Goal: Task Accomplishment & Management: Manage account settings

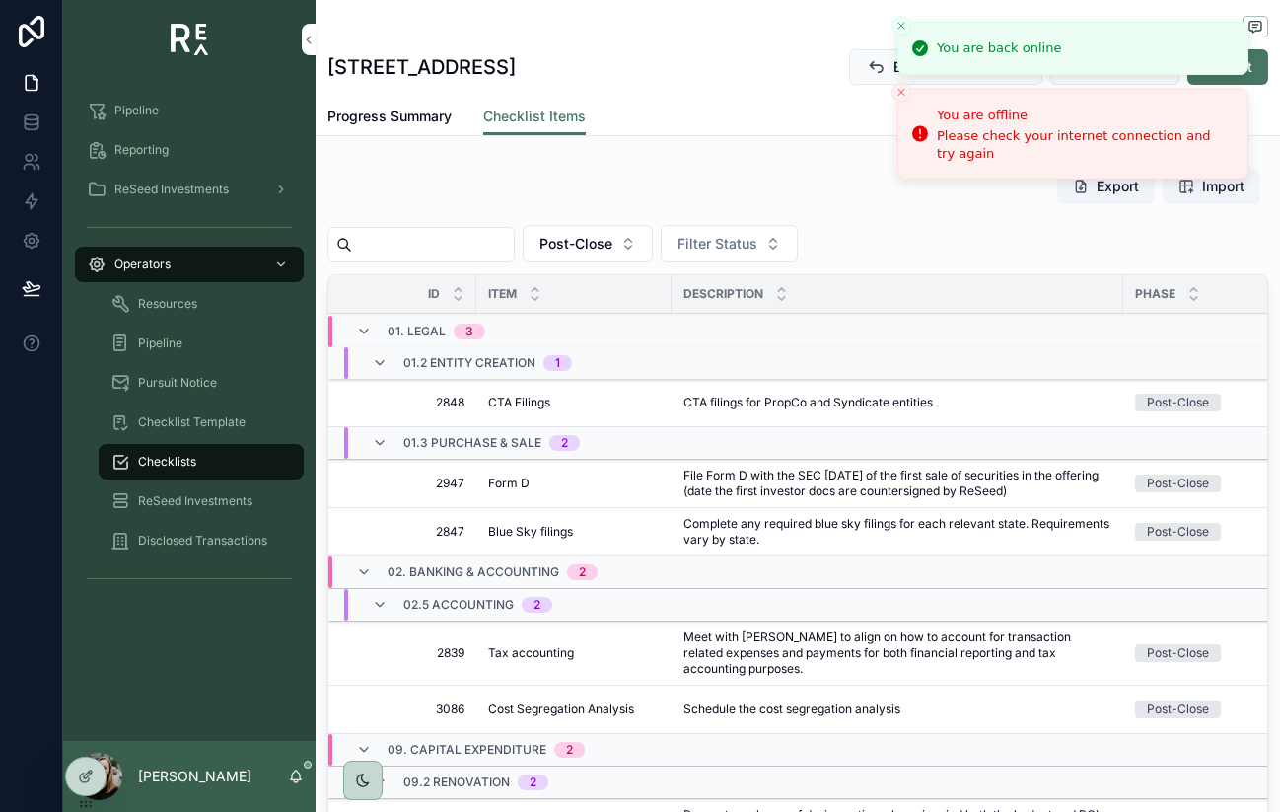
click at [906, 23] on icon "Close toast" at bounding box center [901, 26] width 12 height 12
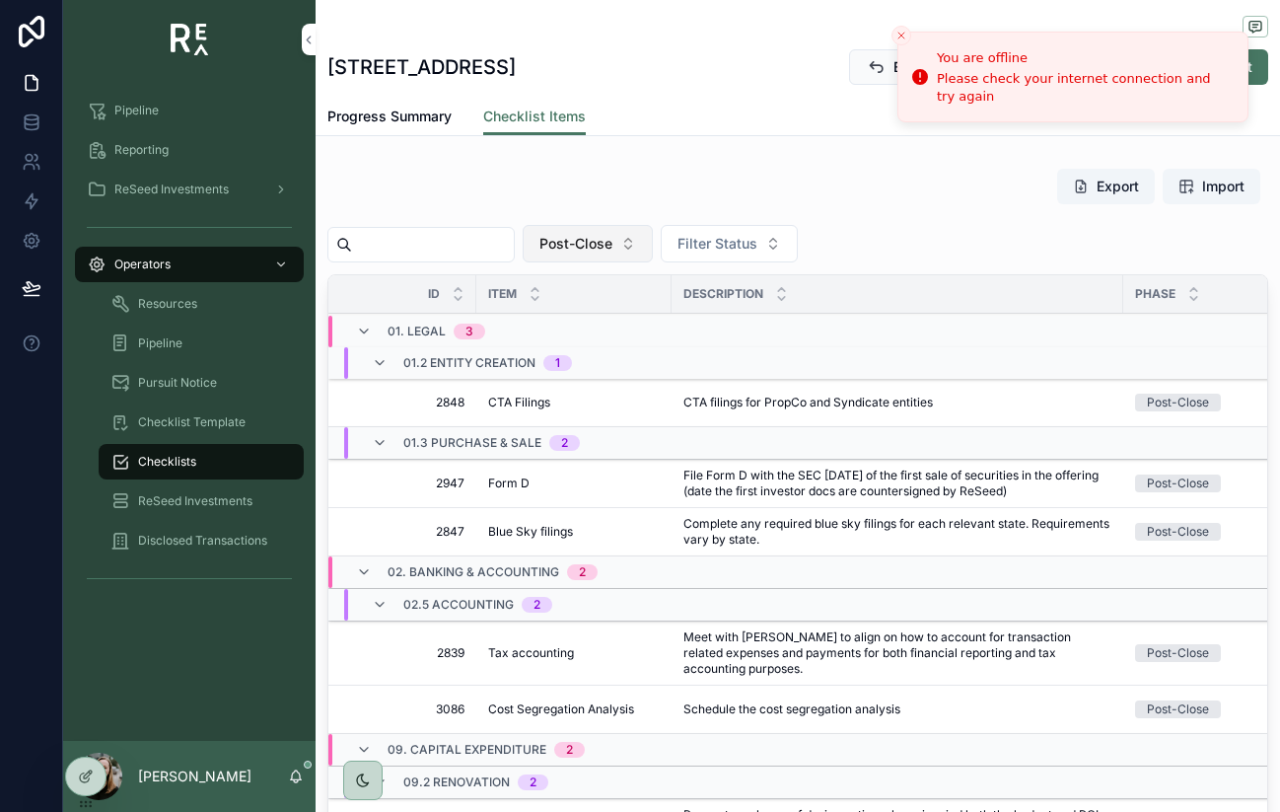
click at [632, 240] on button "Post-Close" at bounding box center [588, 243] width 130 height 37
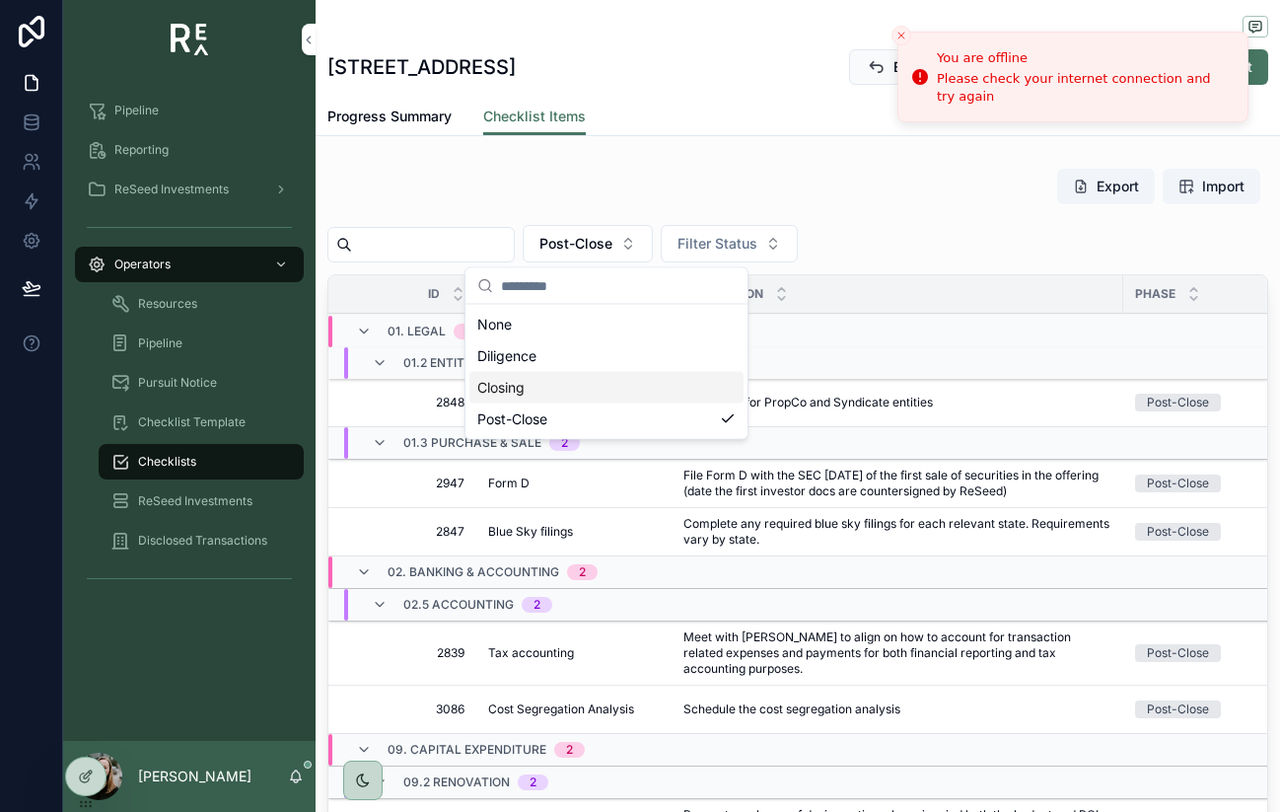
click at [564, 391] on div "Closing" at bounding box center [606, 388] width 274 height 32
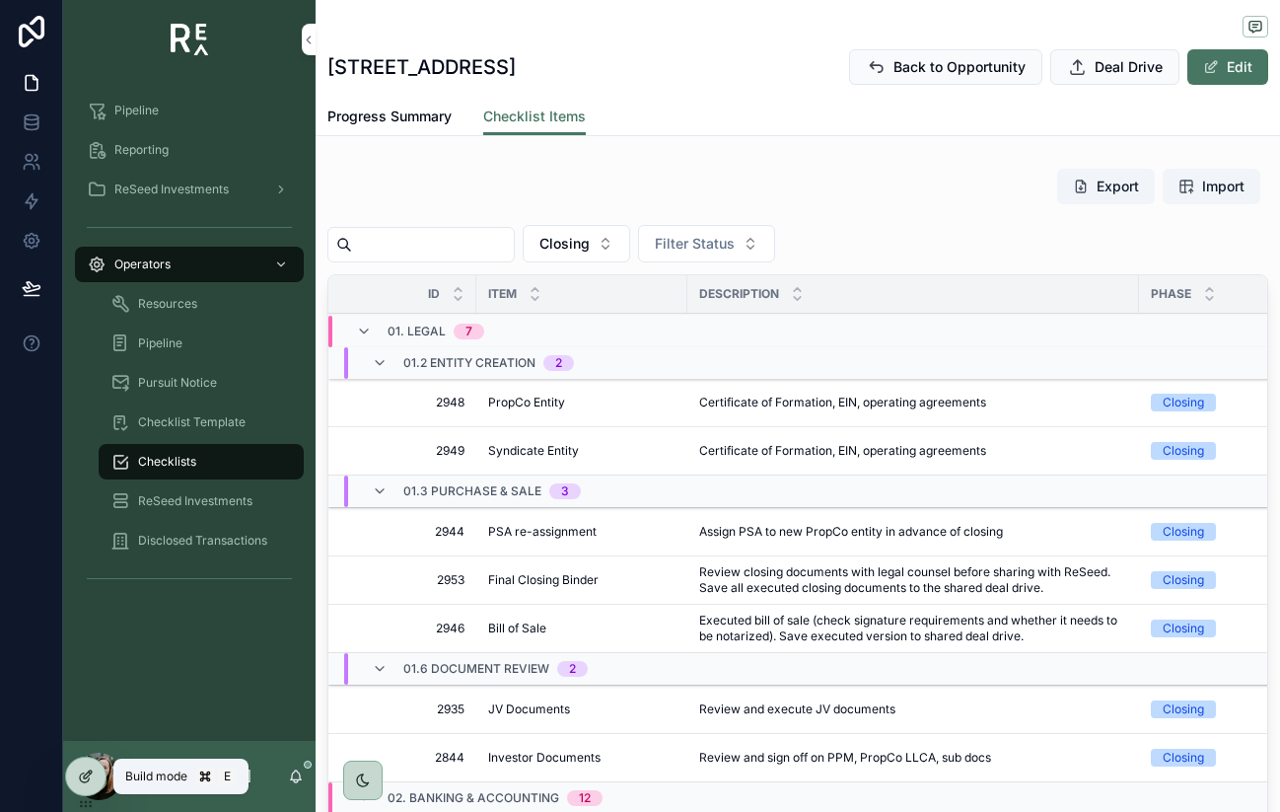
click at [81, 768] on icon at bounding box center [86, 776] width 16 height 16
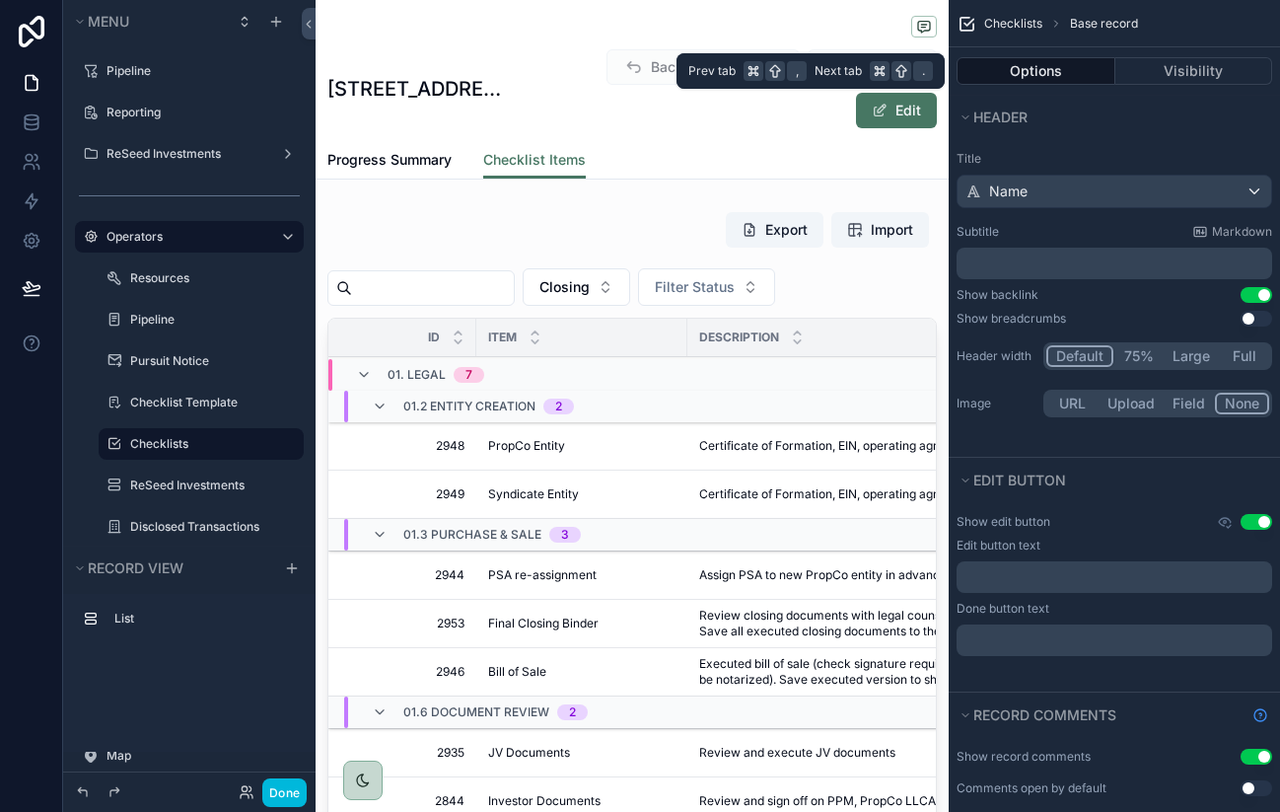
click at [1060, 71] on button "Options" at bounding box center [1036, 71] width 159 height 28
click at [1183, 73] on button "Visibility" at bounding box center [1194, 71] width 158 height 28
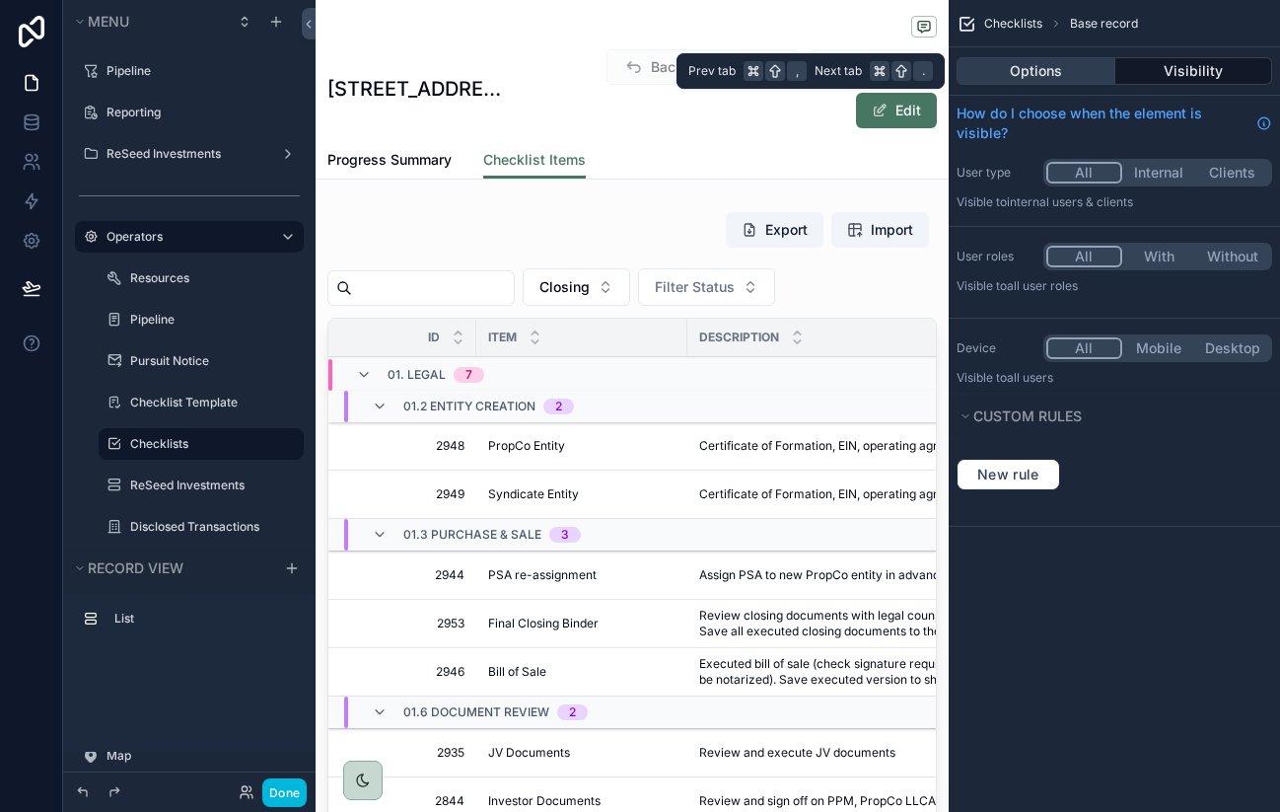
click at [1059, 68] on button "Options" at bounding box center [1036, 71] width 159 height 28
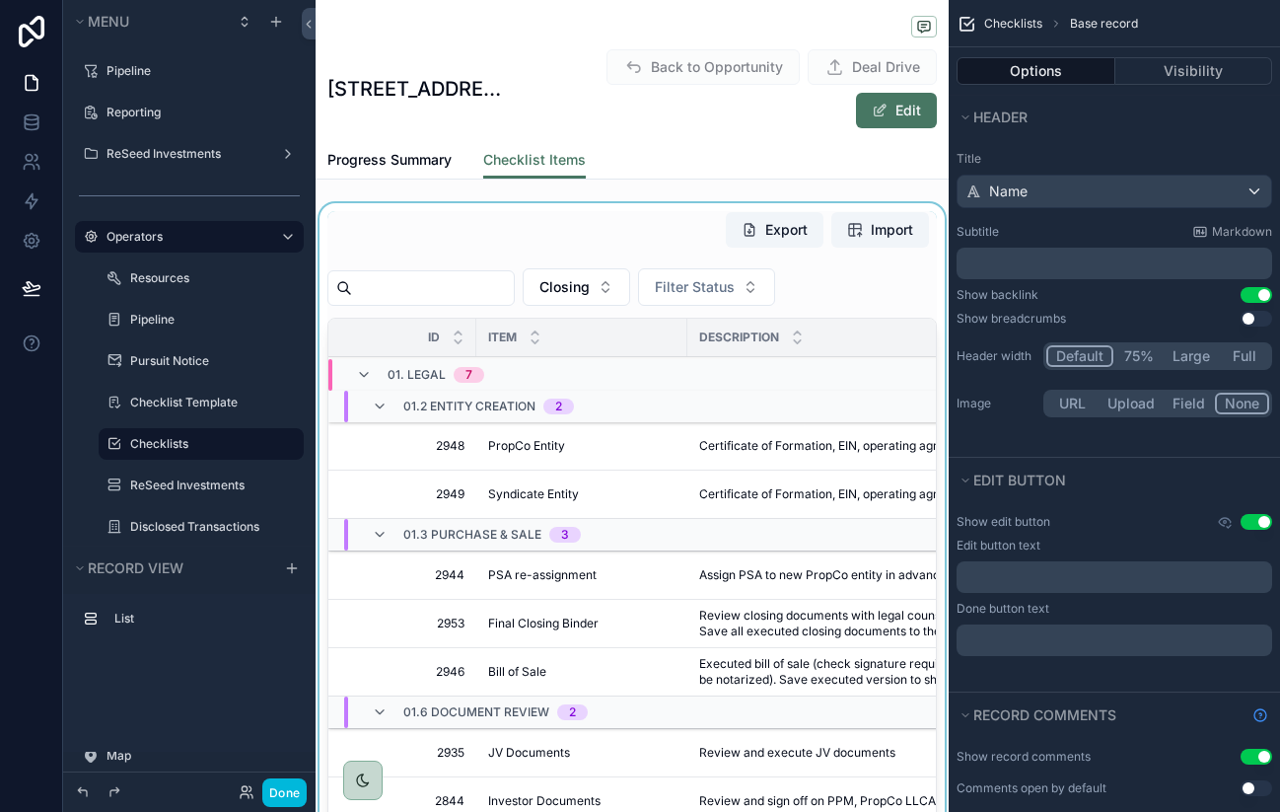
click at [565, 227] on div "scrollable content" at bounding box center [632, 573] width 633 height 741
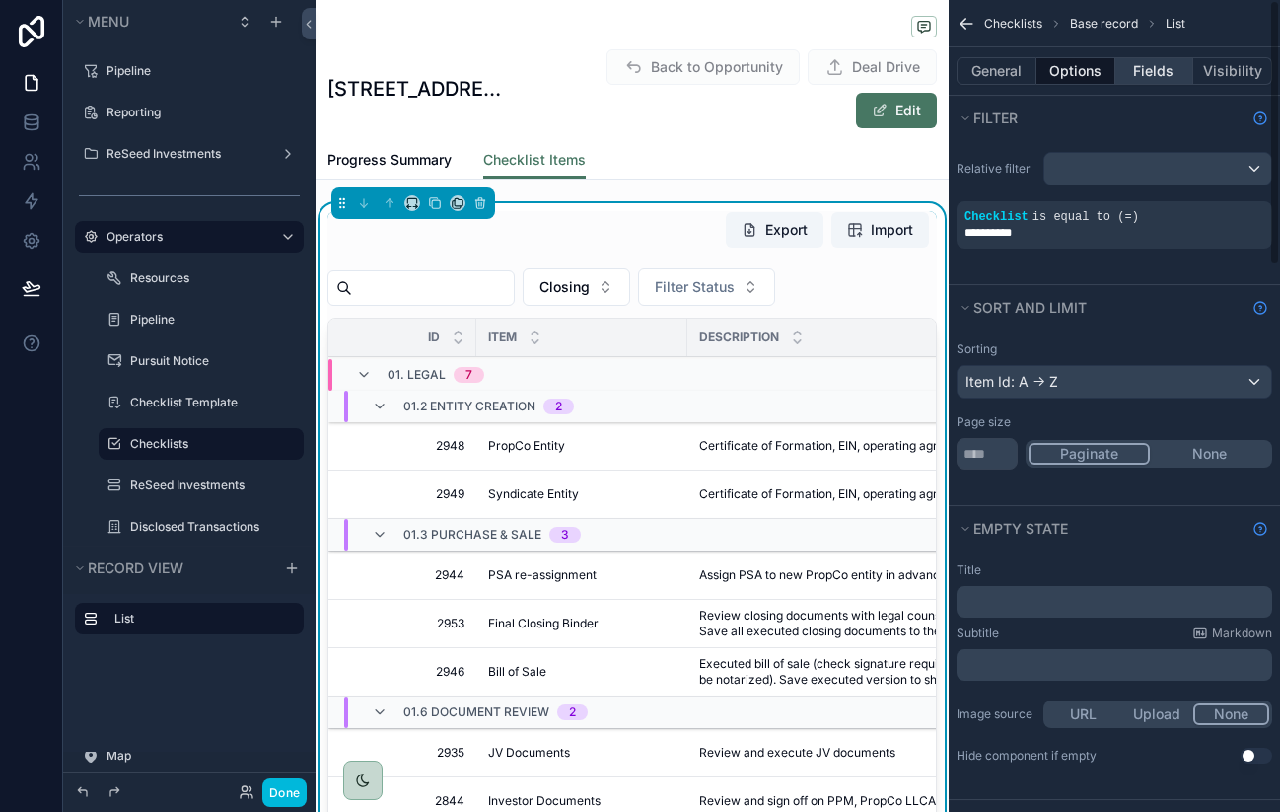
click at [1146, 76] on button "Fields" at bounding box center [1154, 71] width 79 height 28
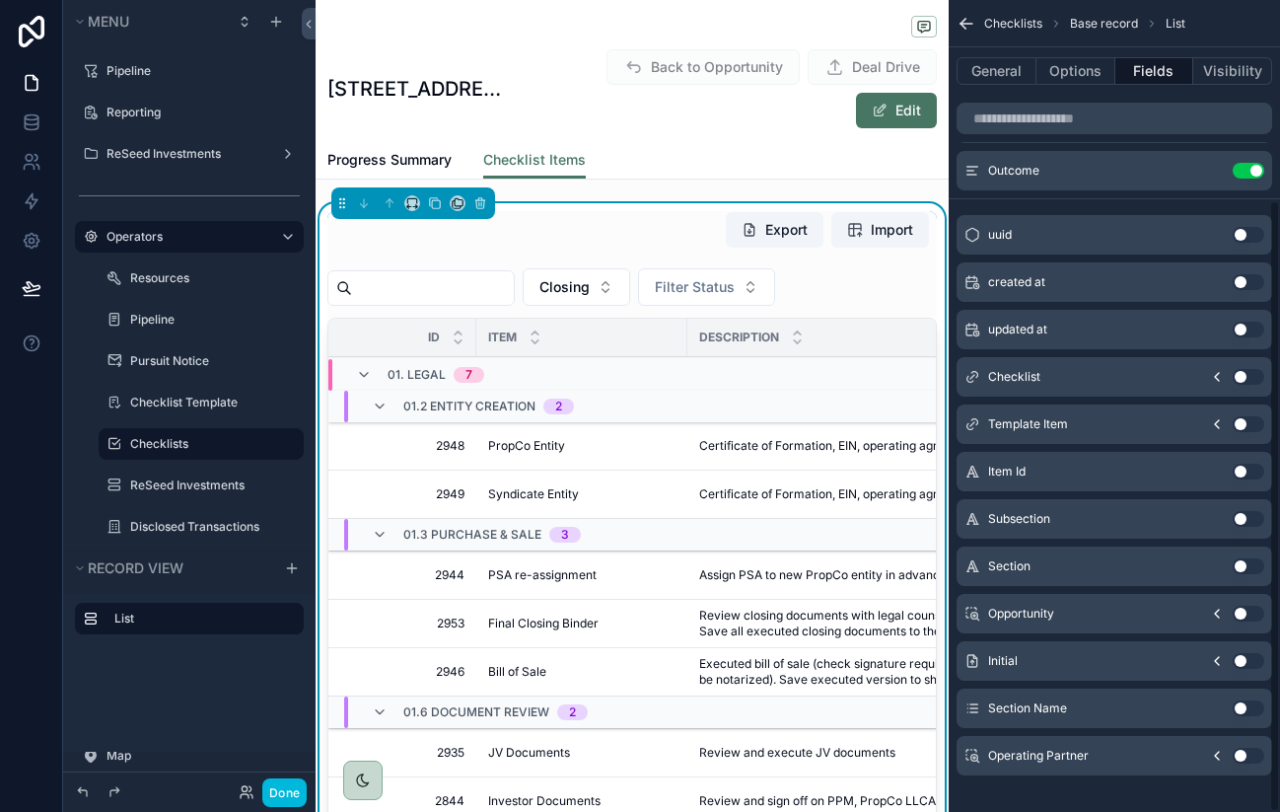
scroll to position [265, 0]
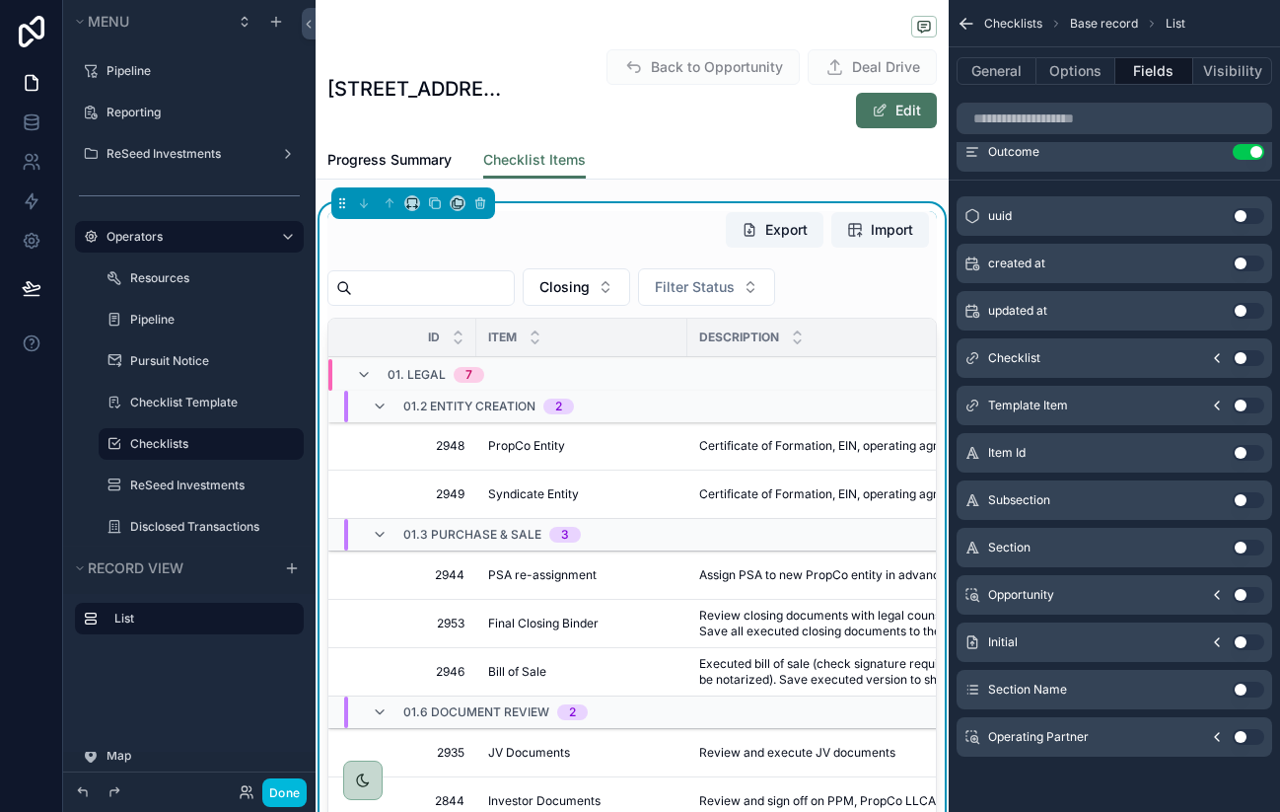
click at [1220, 403] on icon "scrollable content" at bounding box center [1217, 405] width 16 height 16
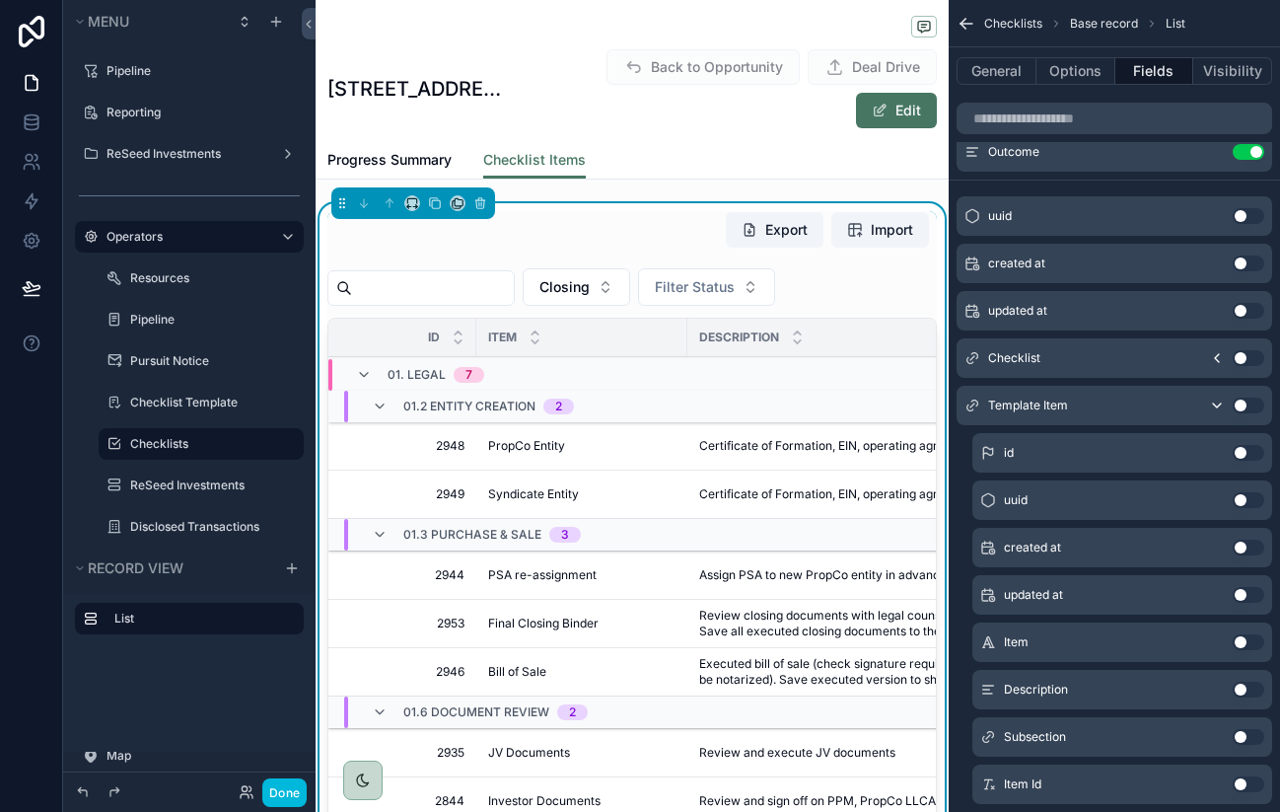
click at [1247, 451] on button "Use setting" at bounding box center [1249, 453] width 32 height 16
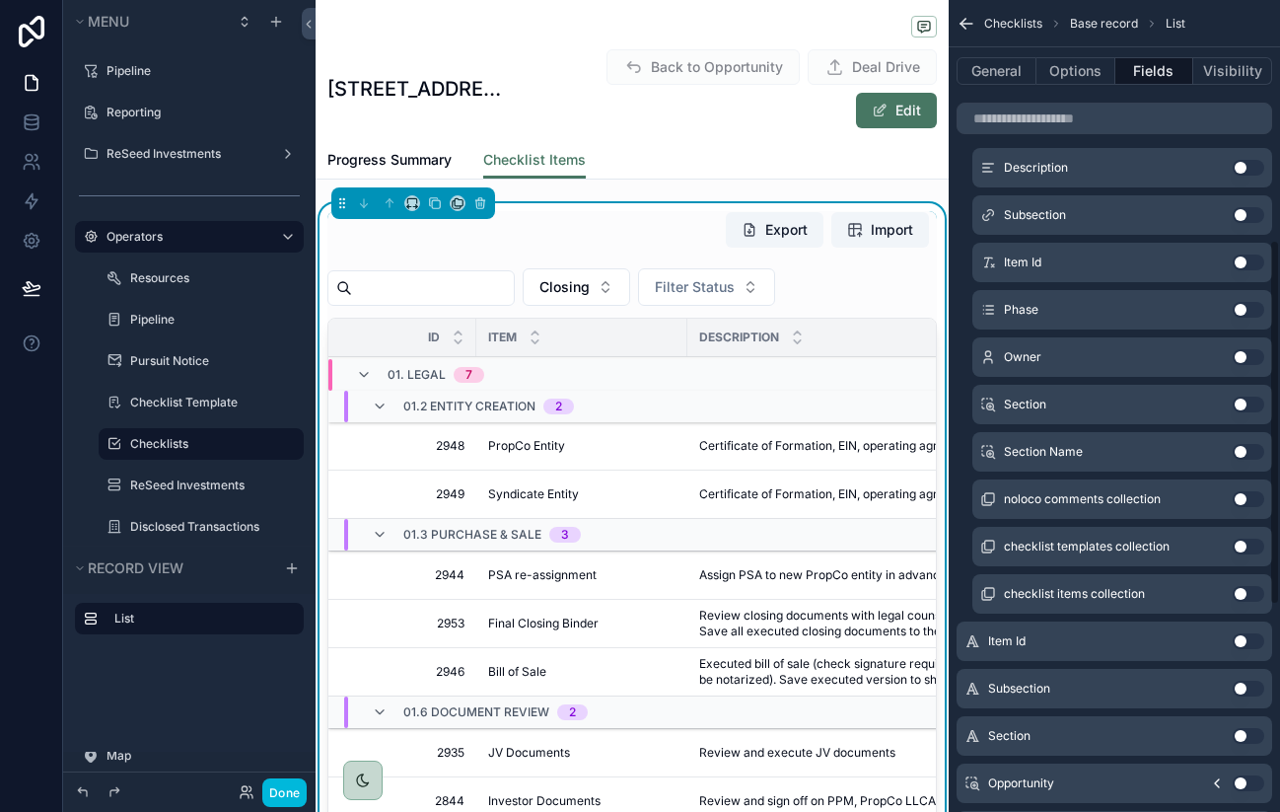
scroll to position [971, 0]
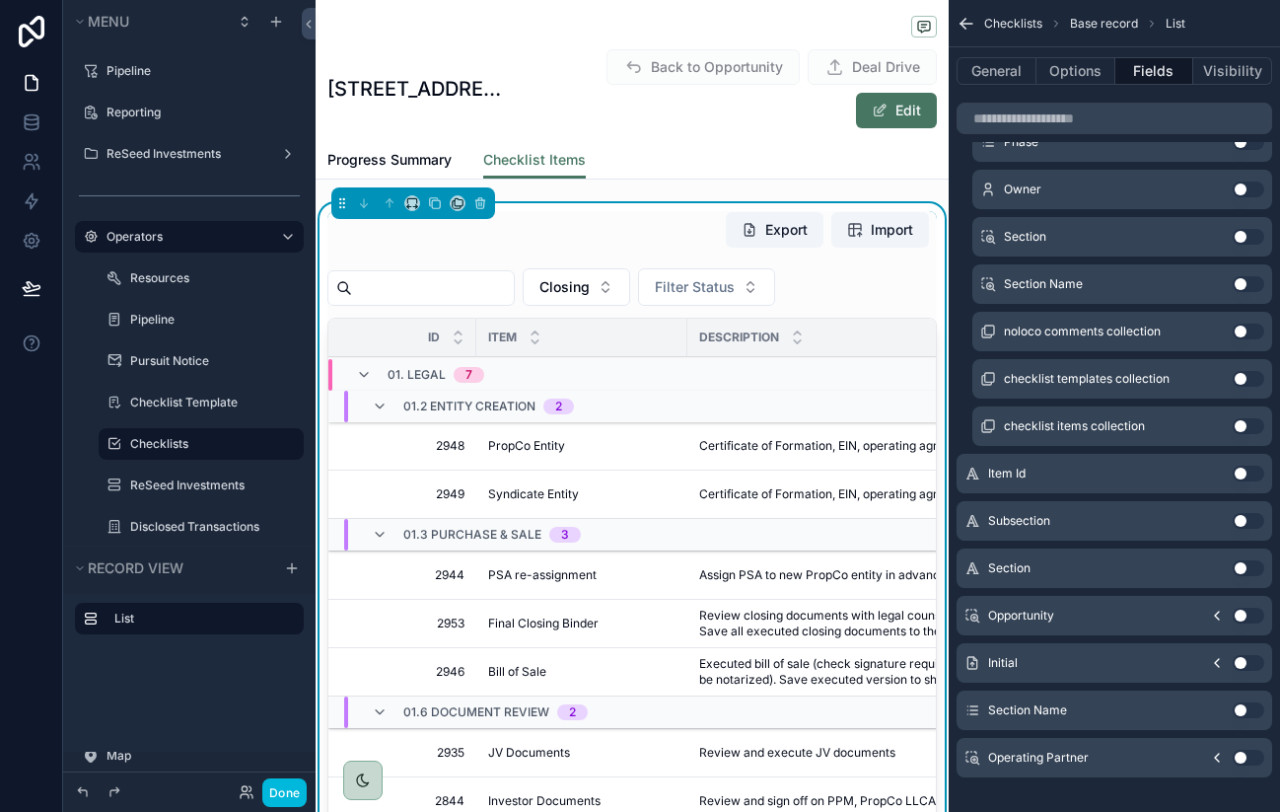
click at [1239, 471] on button "Use setting" at bounding box center [1249, 473] width 32 height 16
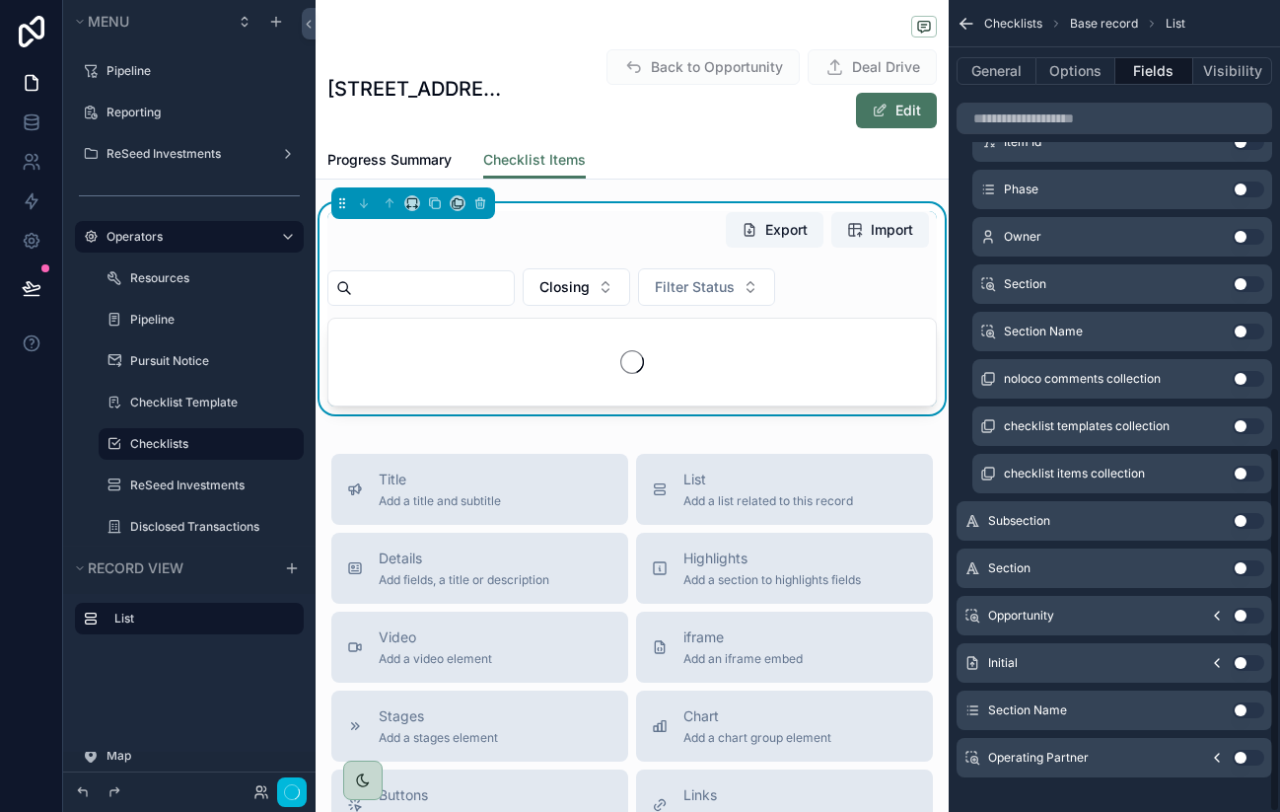
scroll to position [992, 0]
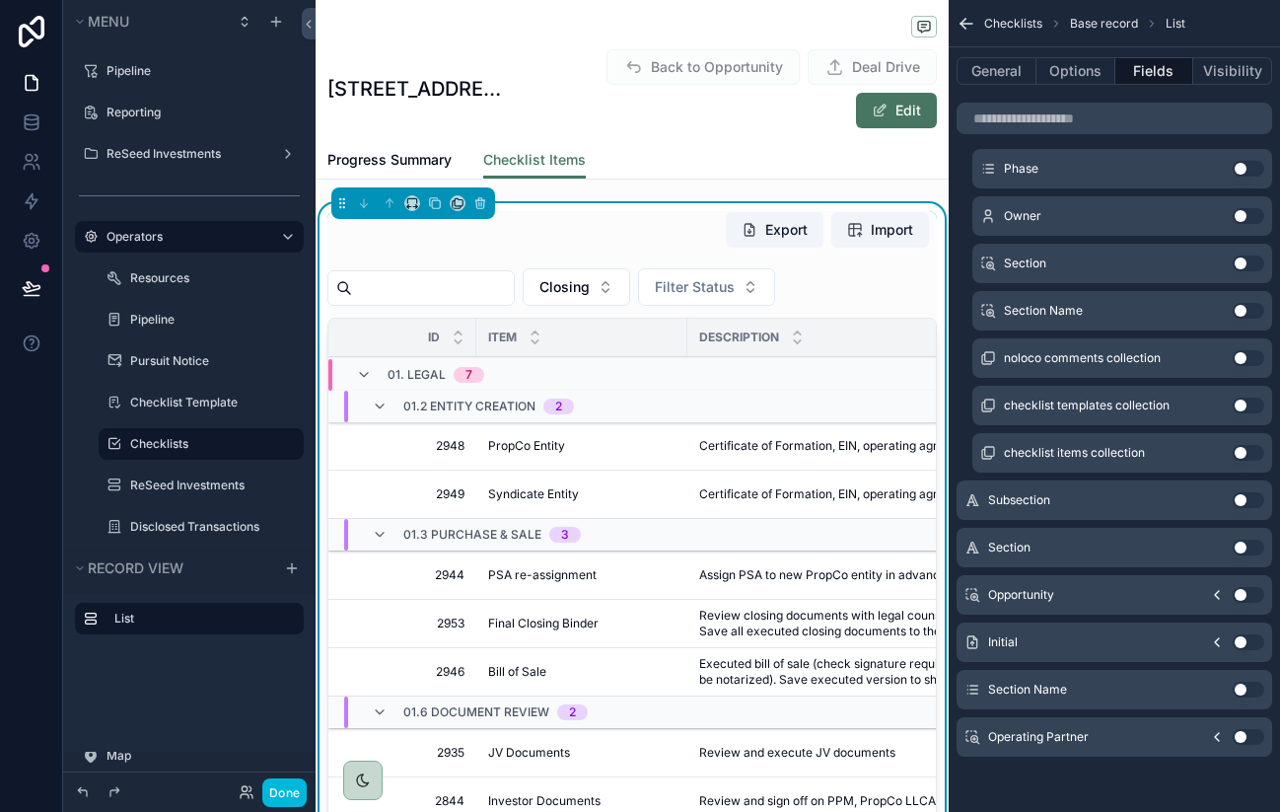
click at [1242, 685] on button "Use setting" at bounding box center [1249, 689] width 32 height 16
click at [1240, 552] on button "Use setting" at bounding box center [1249, 547] width 32 height 16
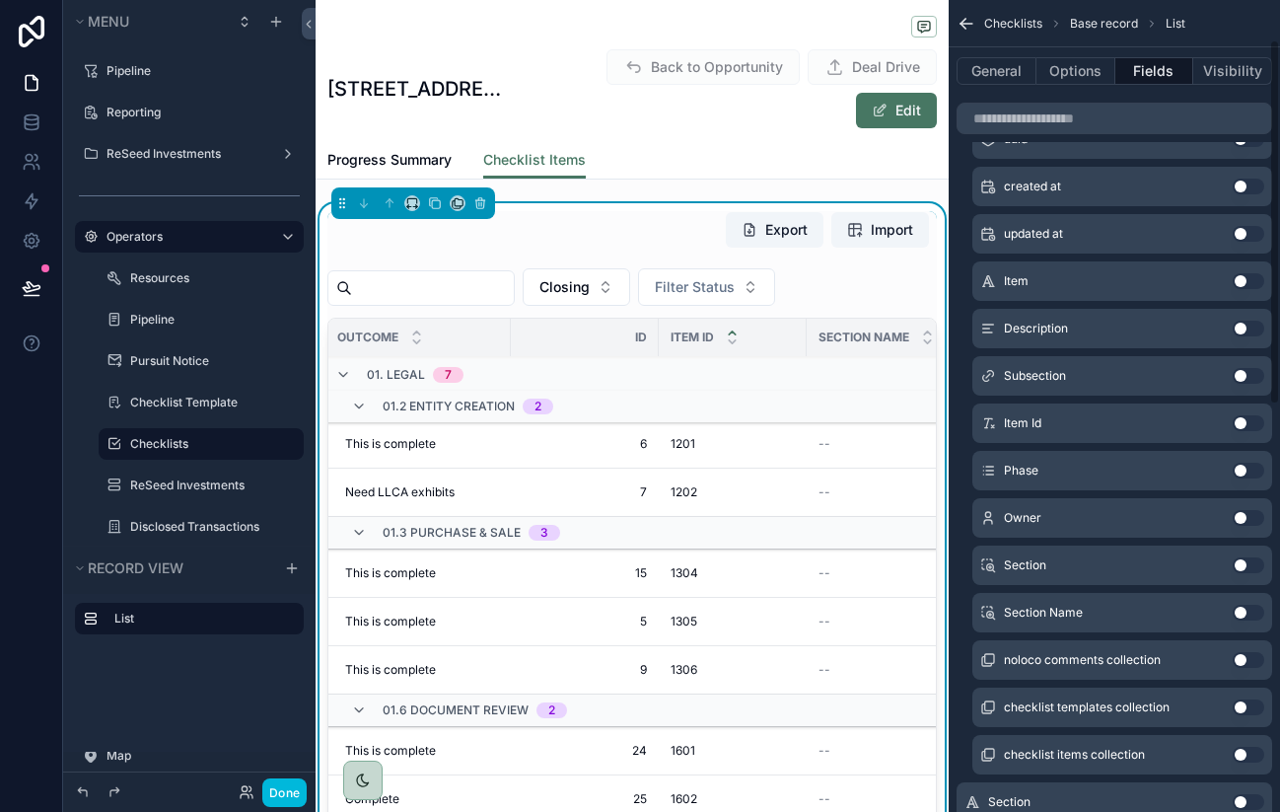
scroll to position [0, 0]
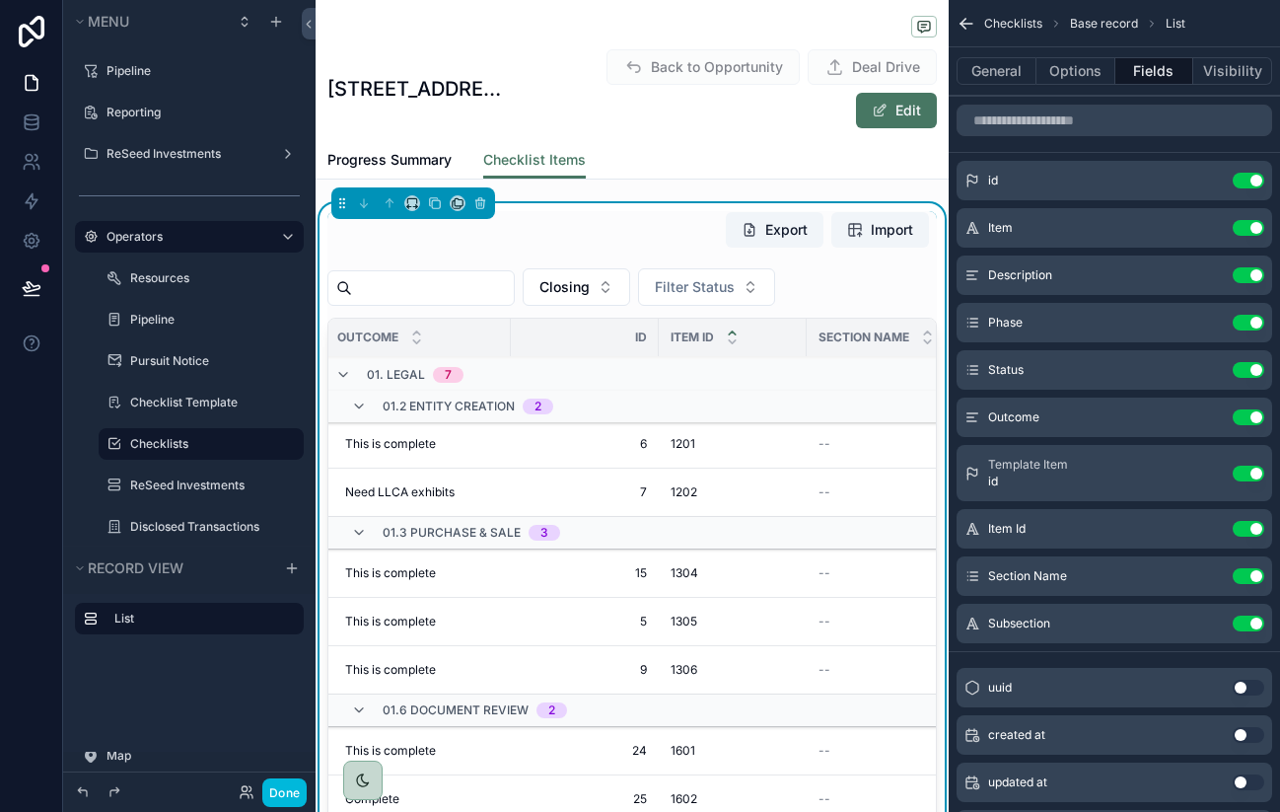
click at [1243, 183] on button "Use setting" at bounding box center [1249, 181] width 32 height 16
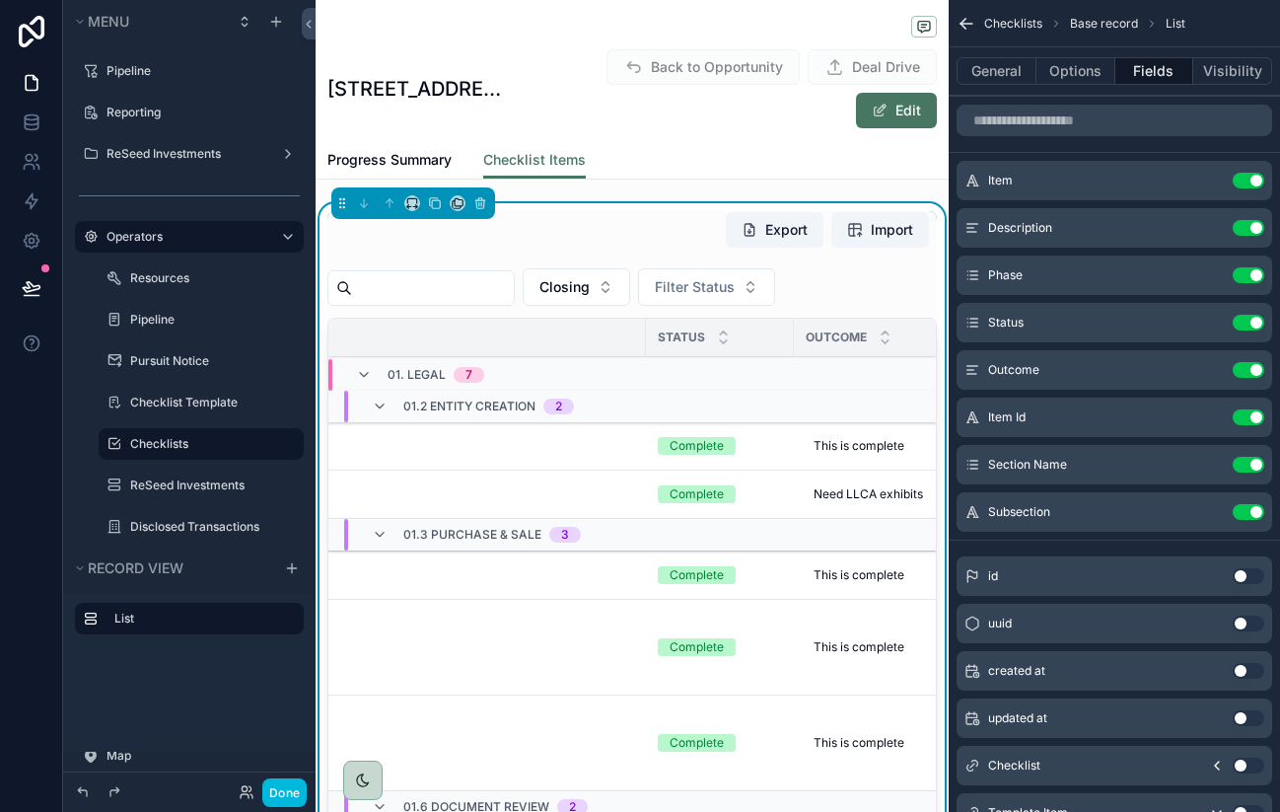
scroll to position [0, 981]
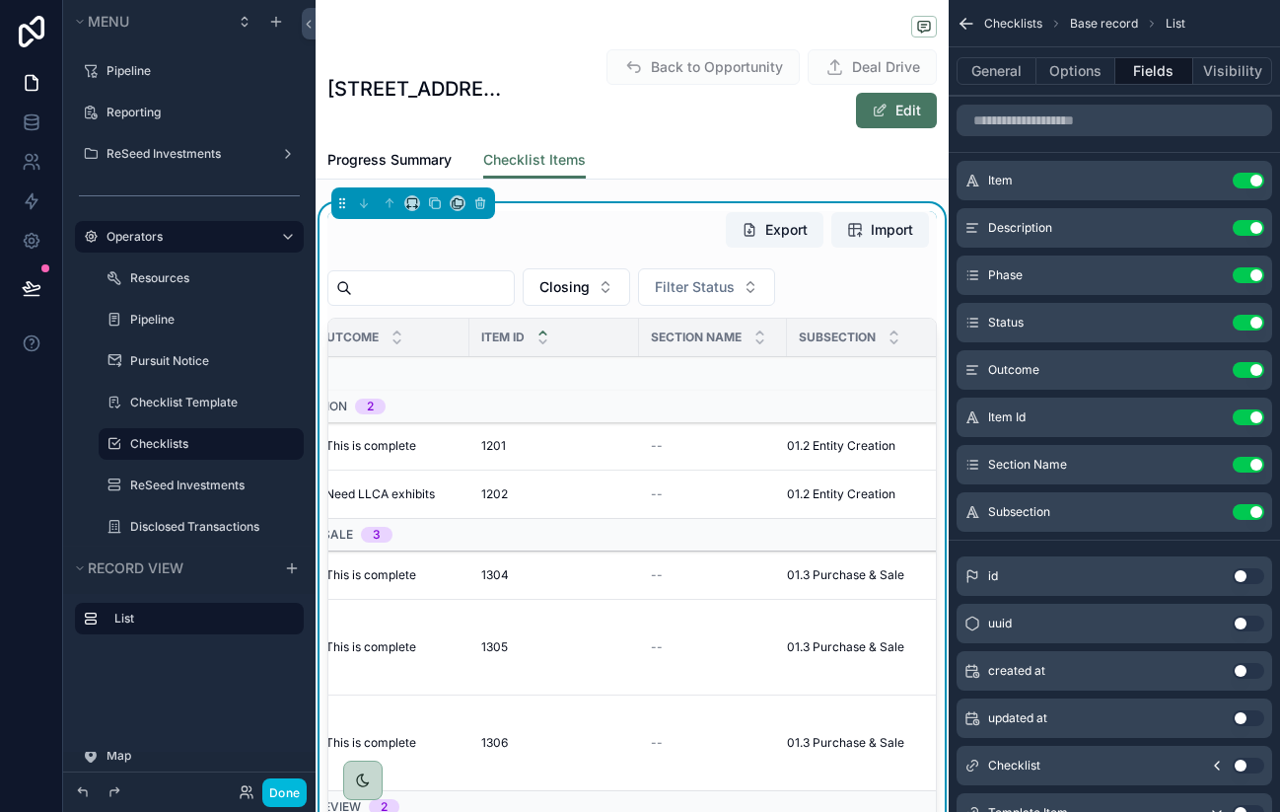
click at [1241, 471] on button "Use setting" at bounding box center [1249, 465] width 32 height 16
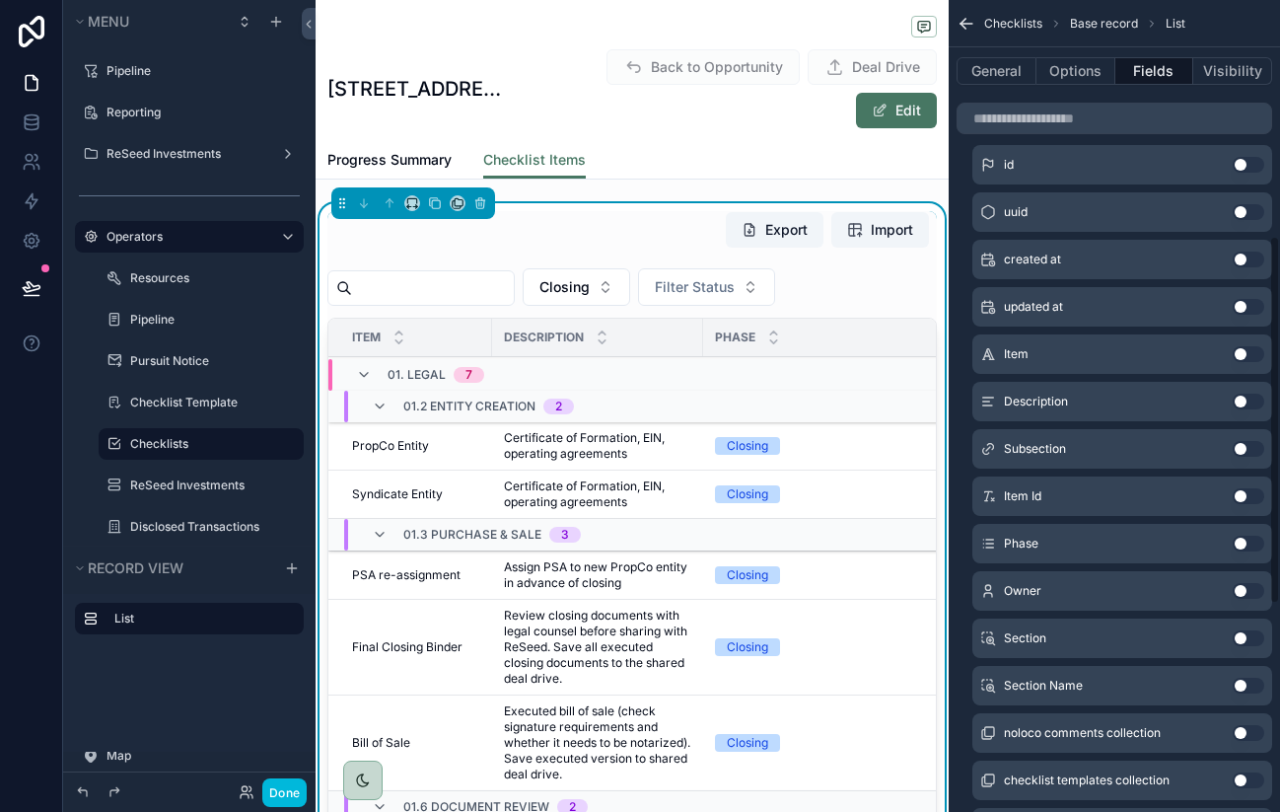
scroll to position [664, 0]
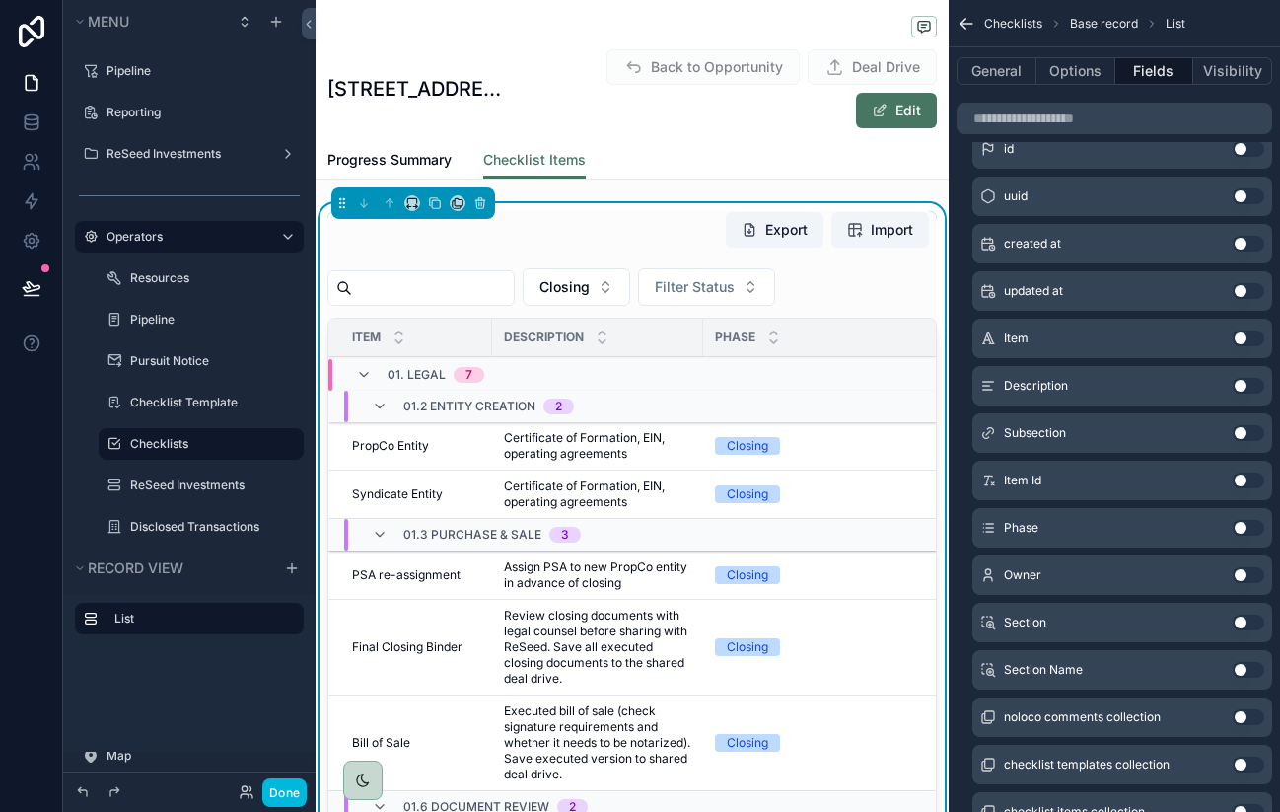
click at [1247, 617] on button "Use setting" at bounding box center [1249, 622] width 32 height 16
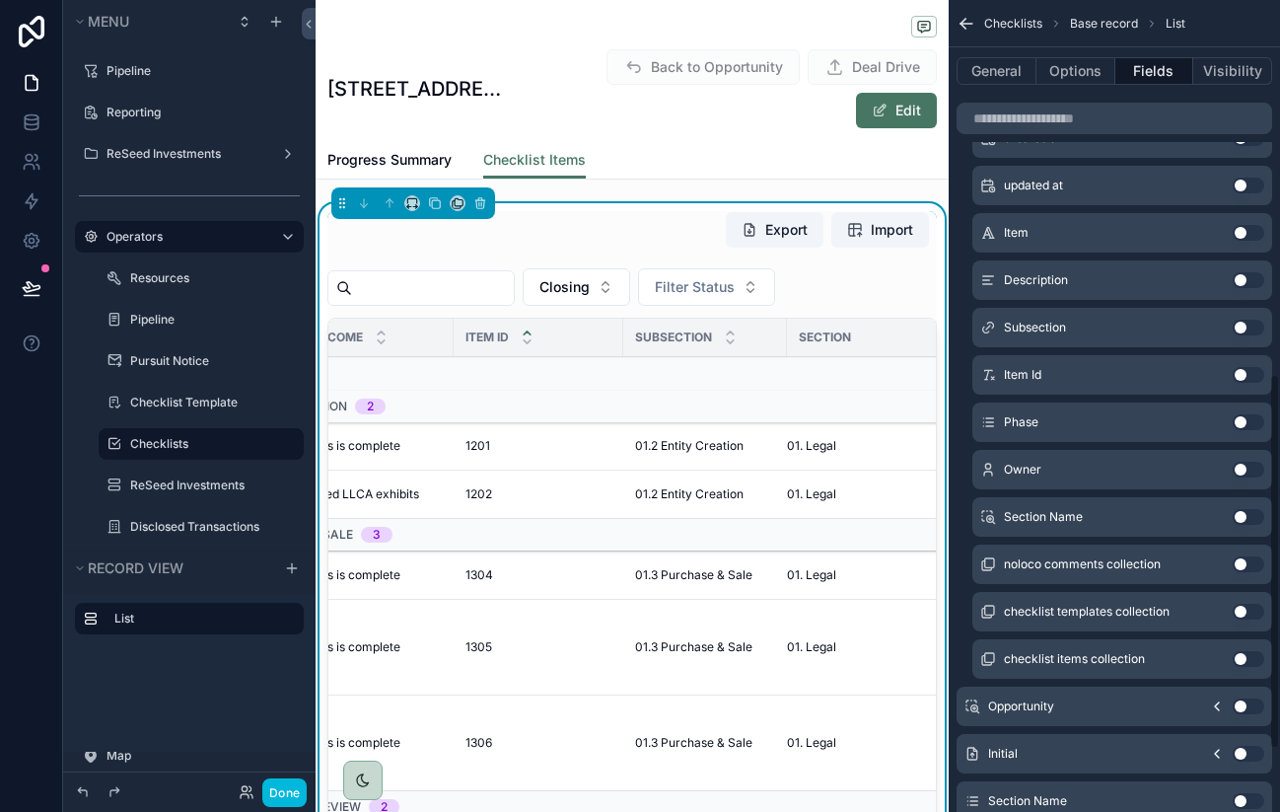
scroll to position [804, 0]
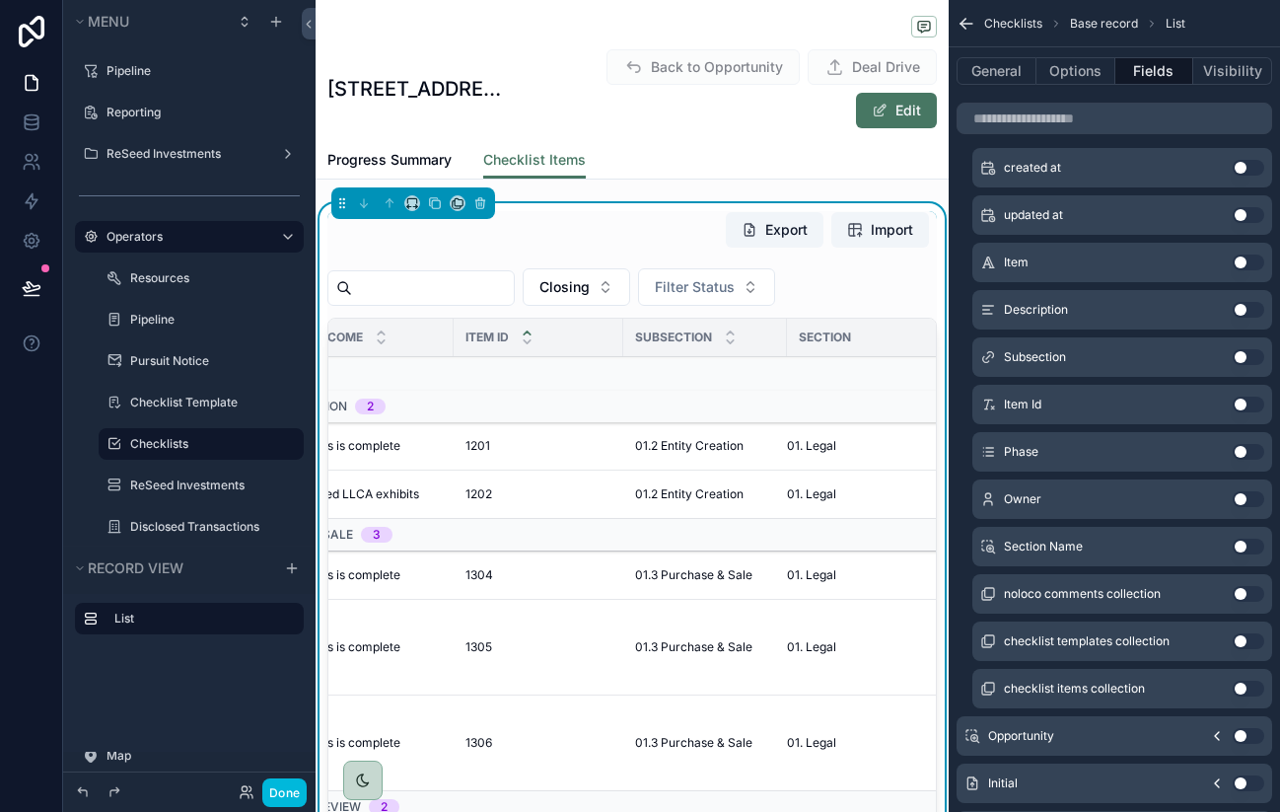
click at [709, 159] on div "Progress Summary Checklist Items" at bounding box center [631, 159] width 609 height 37
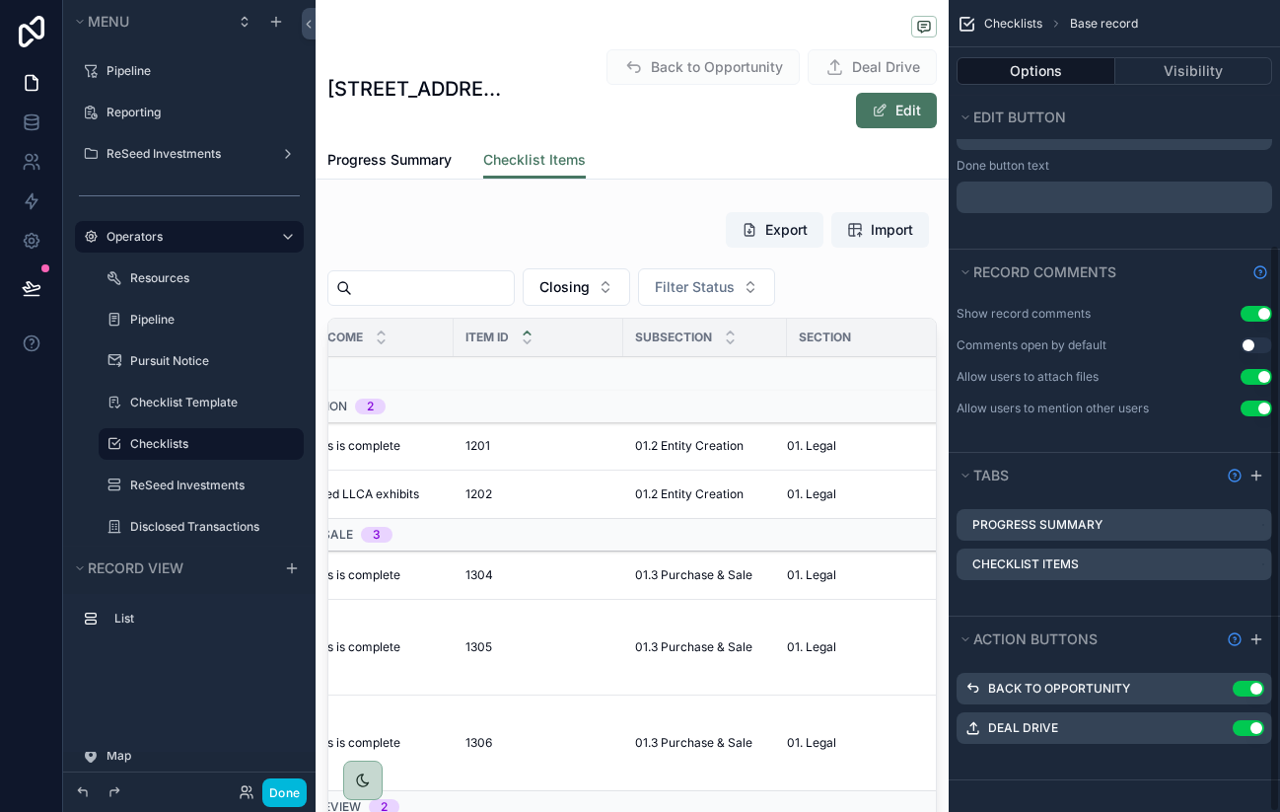
scroll to position [443, 0]
click at [291, 788] on button "Done" at bounding box center [284, 792] width 44 height 29
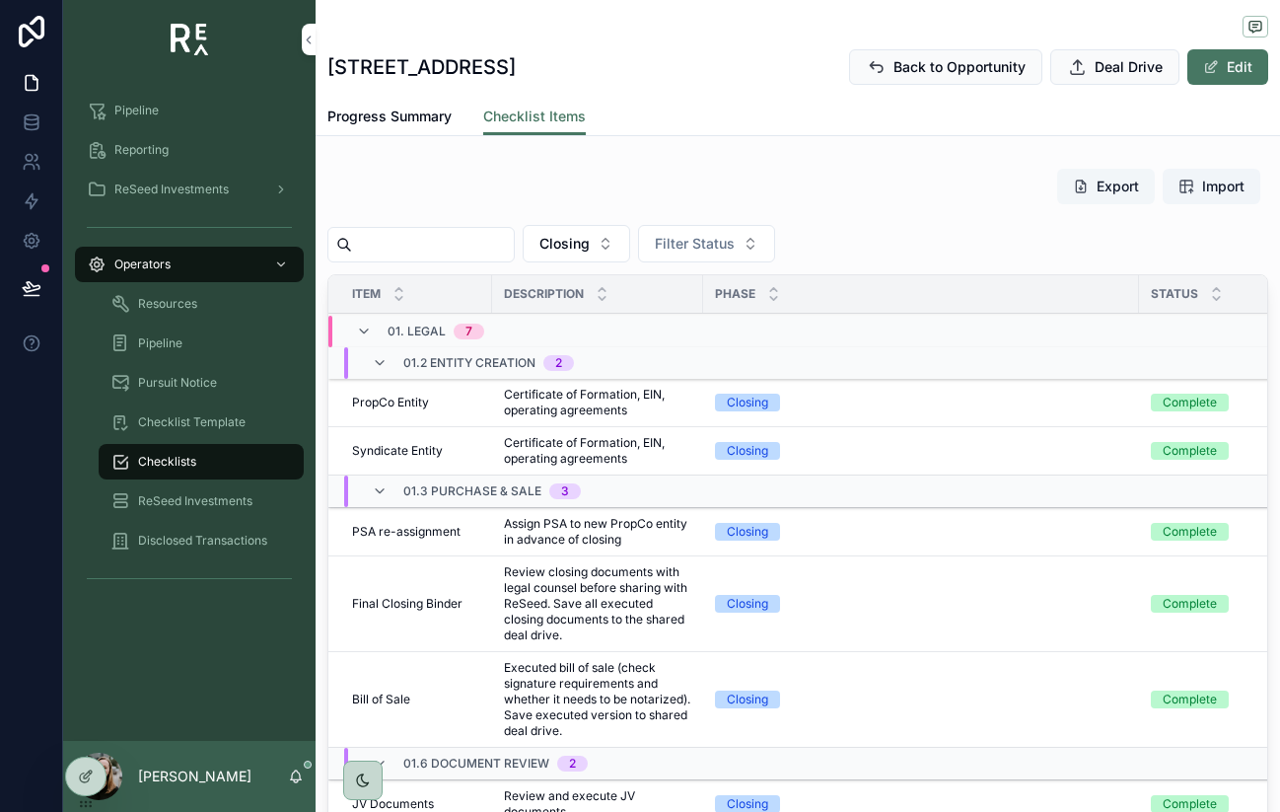
click at [1116, 185] on button "Export" at bounding box center [1106, 187] width 98 height 36
click at [90, 764] on div at bounding box center [85, 775] width 39 height 37
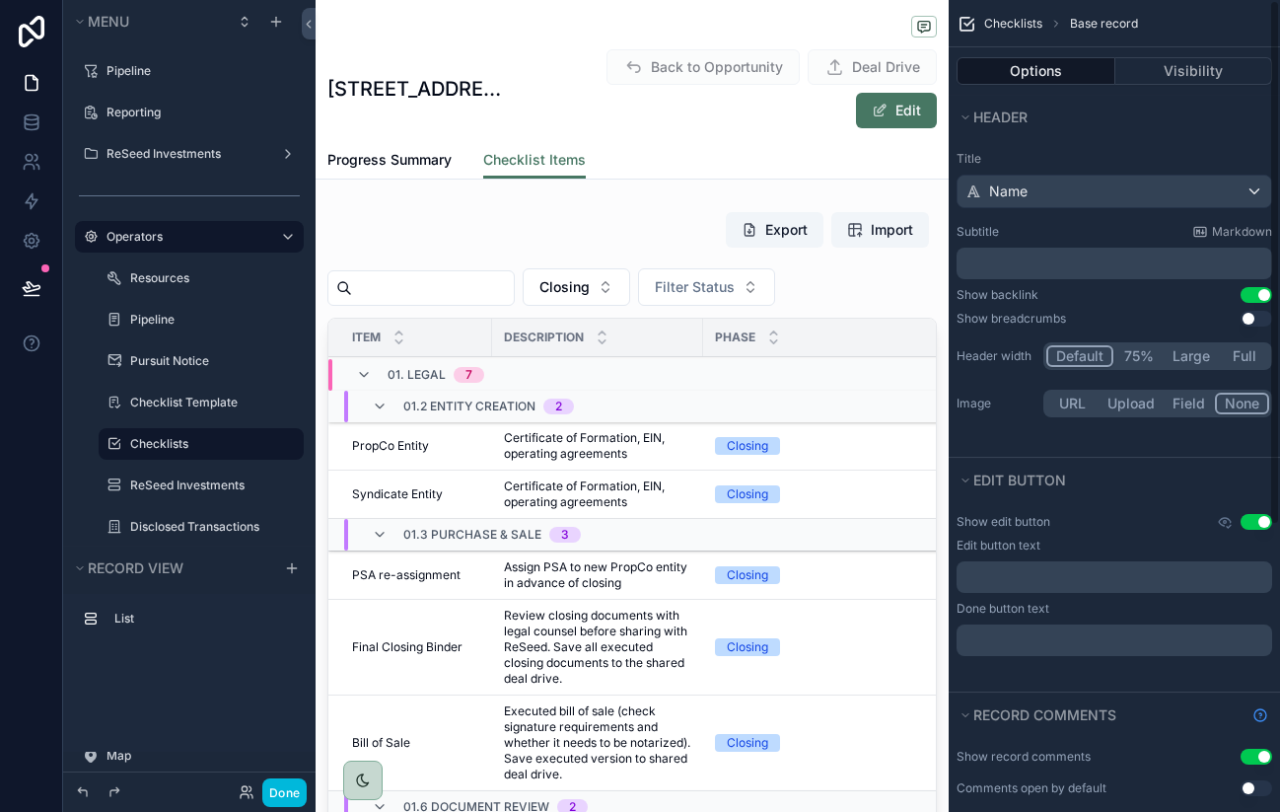
click at [1062, 76] on button "Options" at bounding box center [1036, 71] width 159 height 28
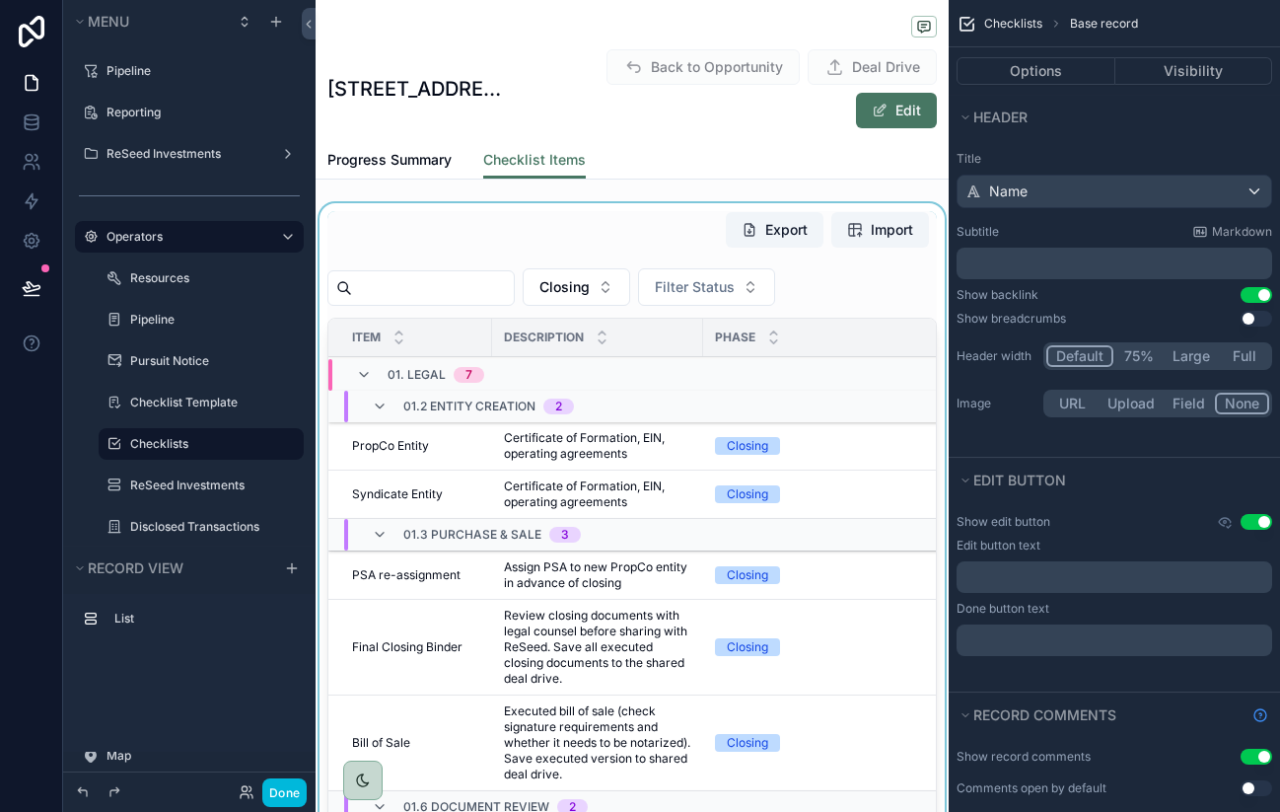
click at [855, 300] on div "scrollable content" at bounding box center [632, 573] width 633 height 741
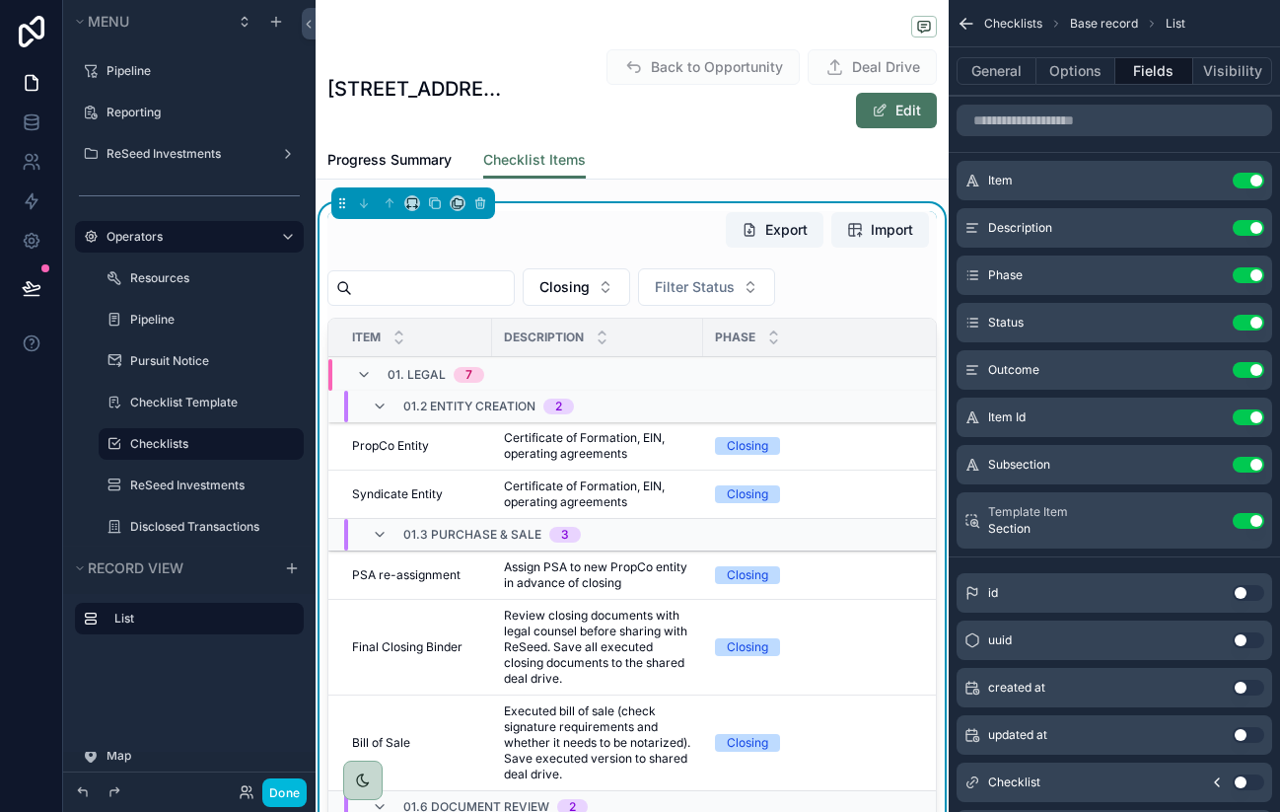
click at [1250, 520] on button "Use setting" at bounding box center [1249, 521] width 32 height 16
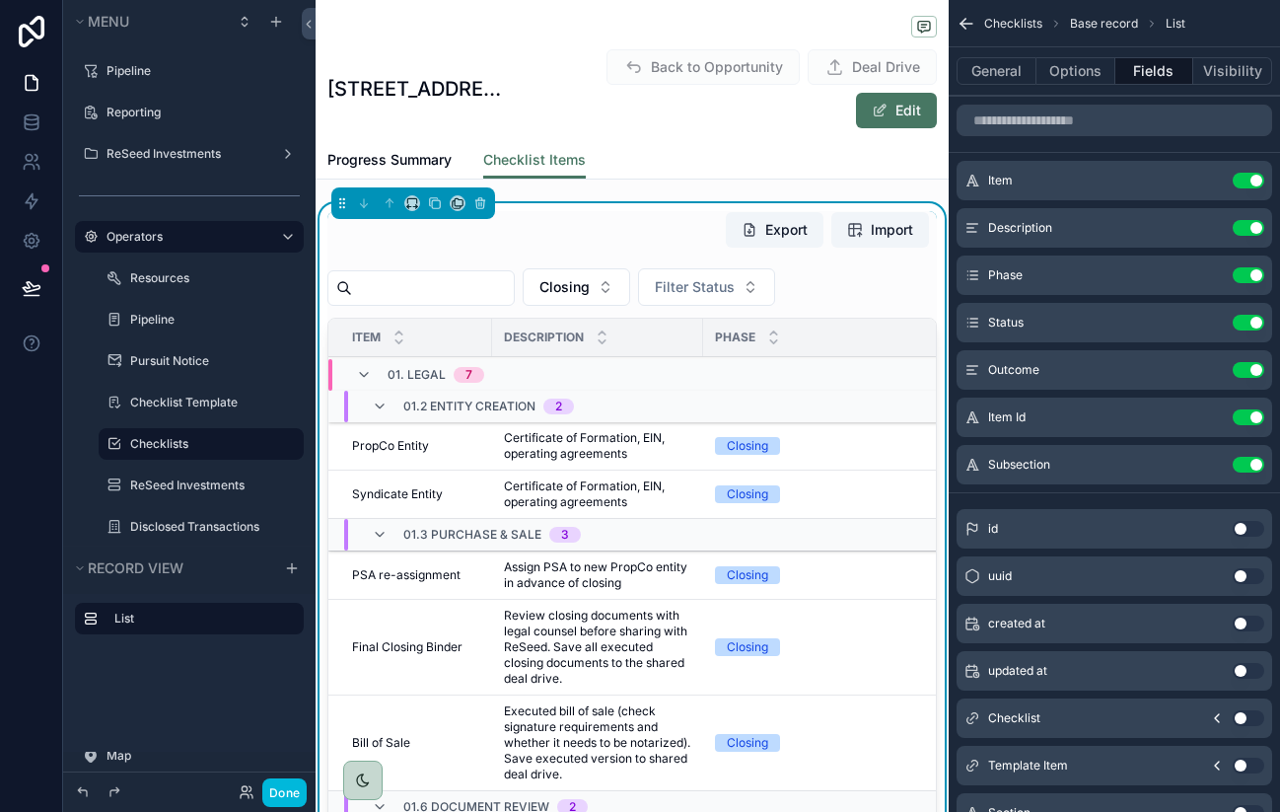
click at [1246, 468] on button "Use setting" at bounding box center [1249, 465] width 32 height 16
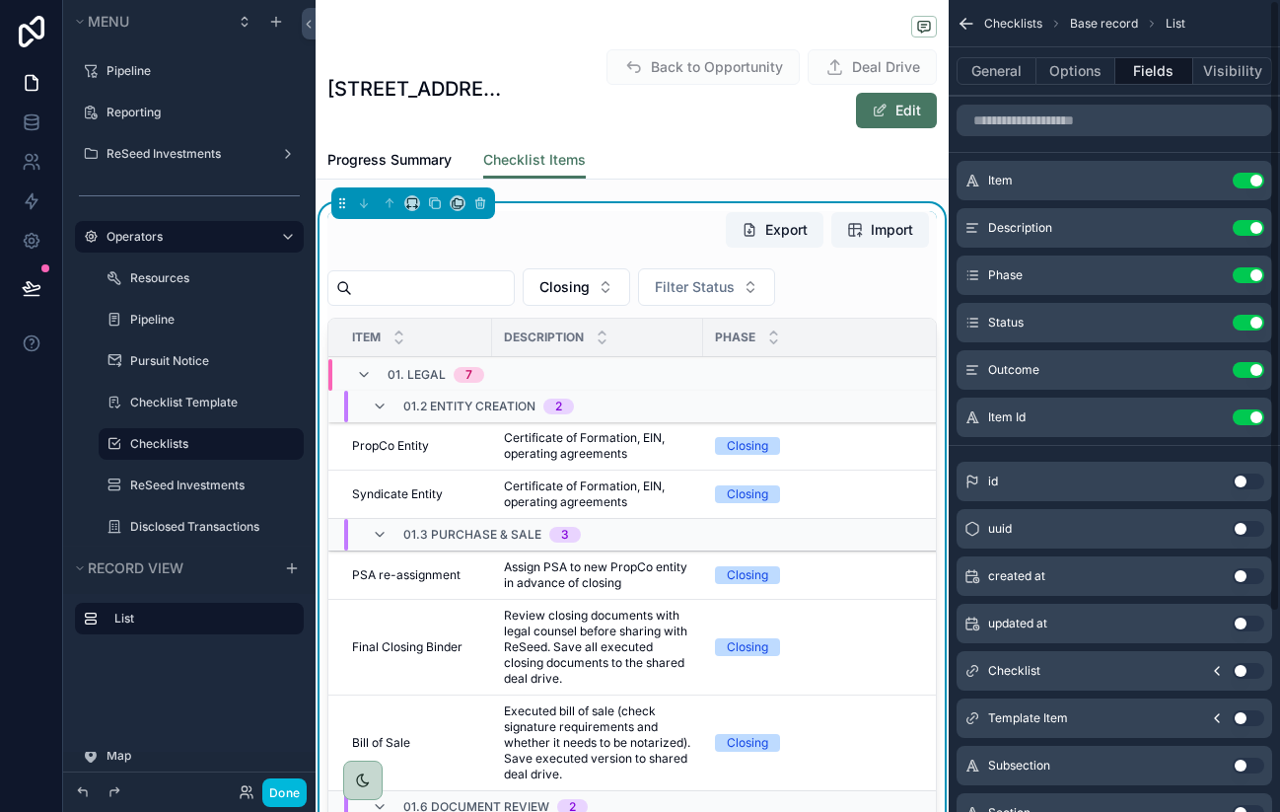
click at [1256, 419] on button "Use setting" at bounding box center [1249, 417] width 32 height 16
click at [1244, 440] on button "Use setting" at bounding box center [1249, 434] width 32 height 16
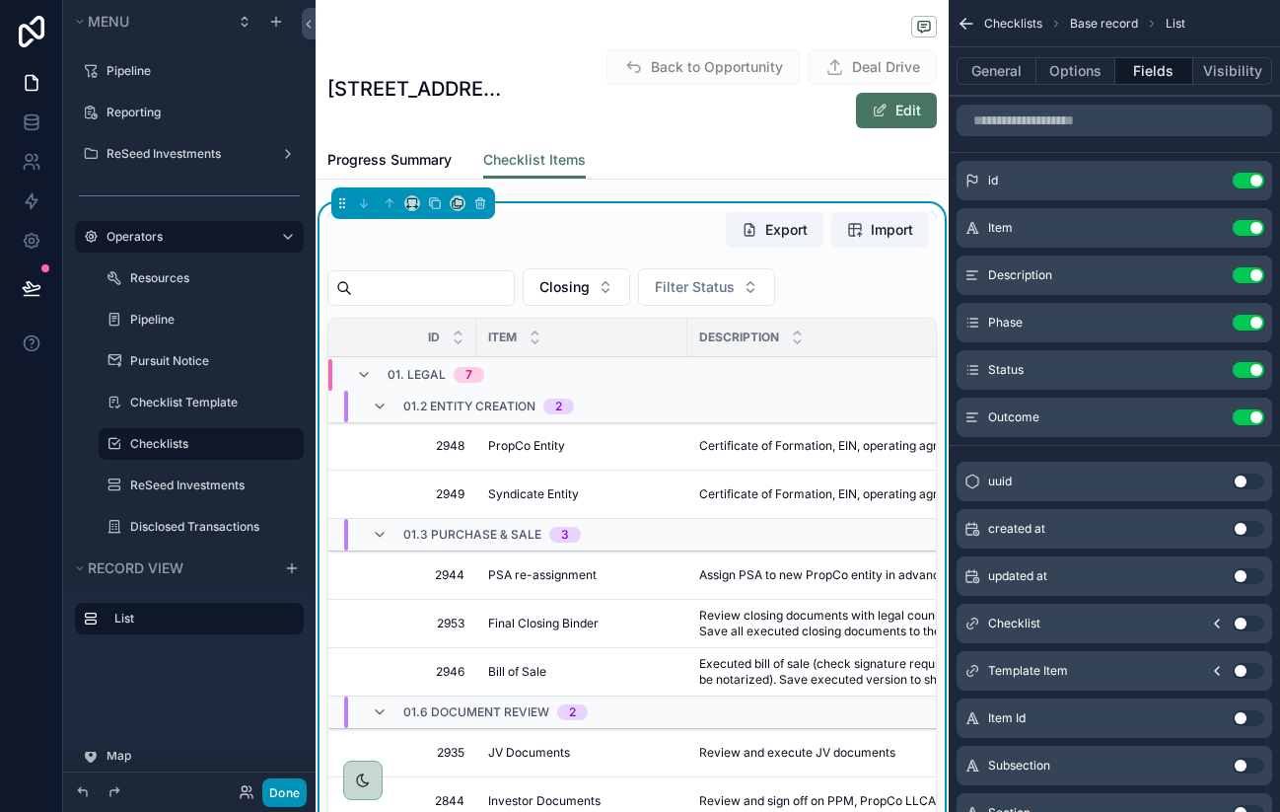
click at [290, 786] on button "Done" at bounding box center [284, 792] width 44 height 29
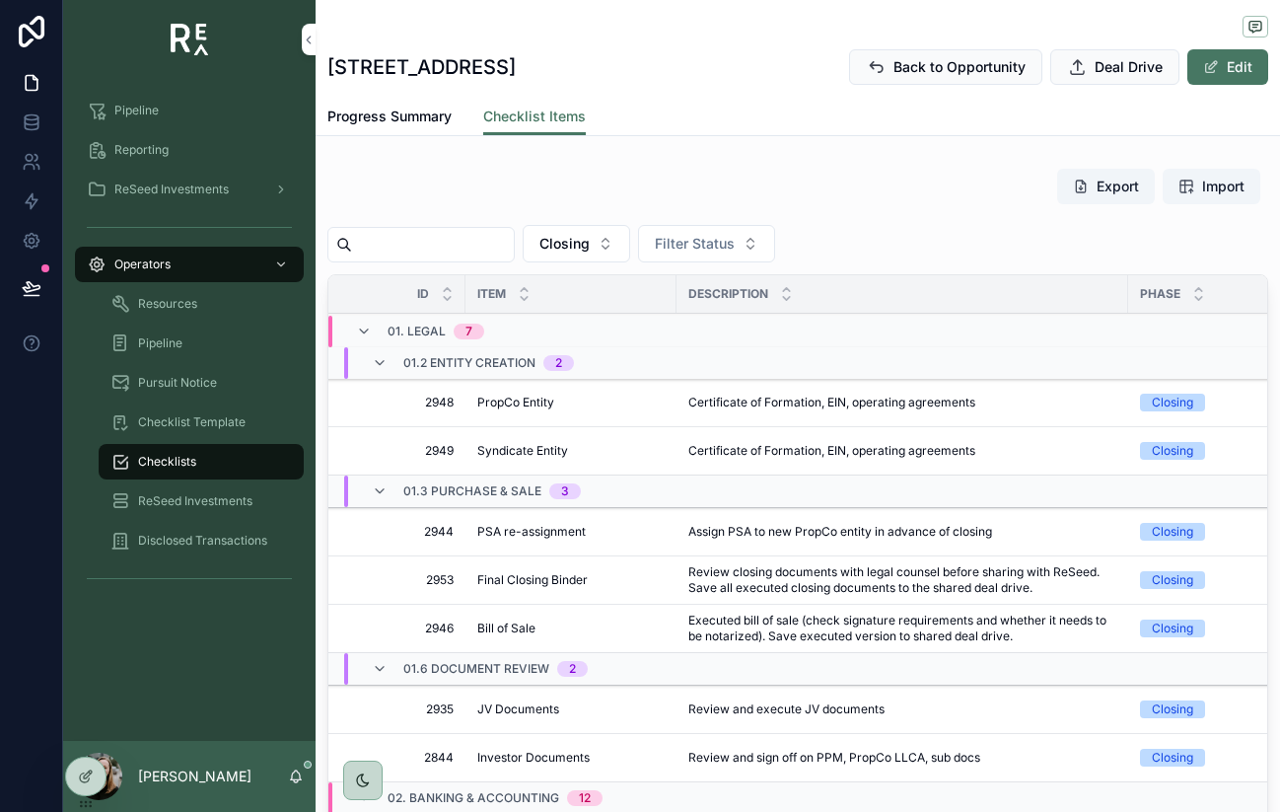
scroll to position [0, 0]
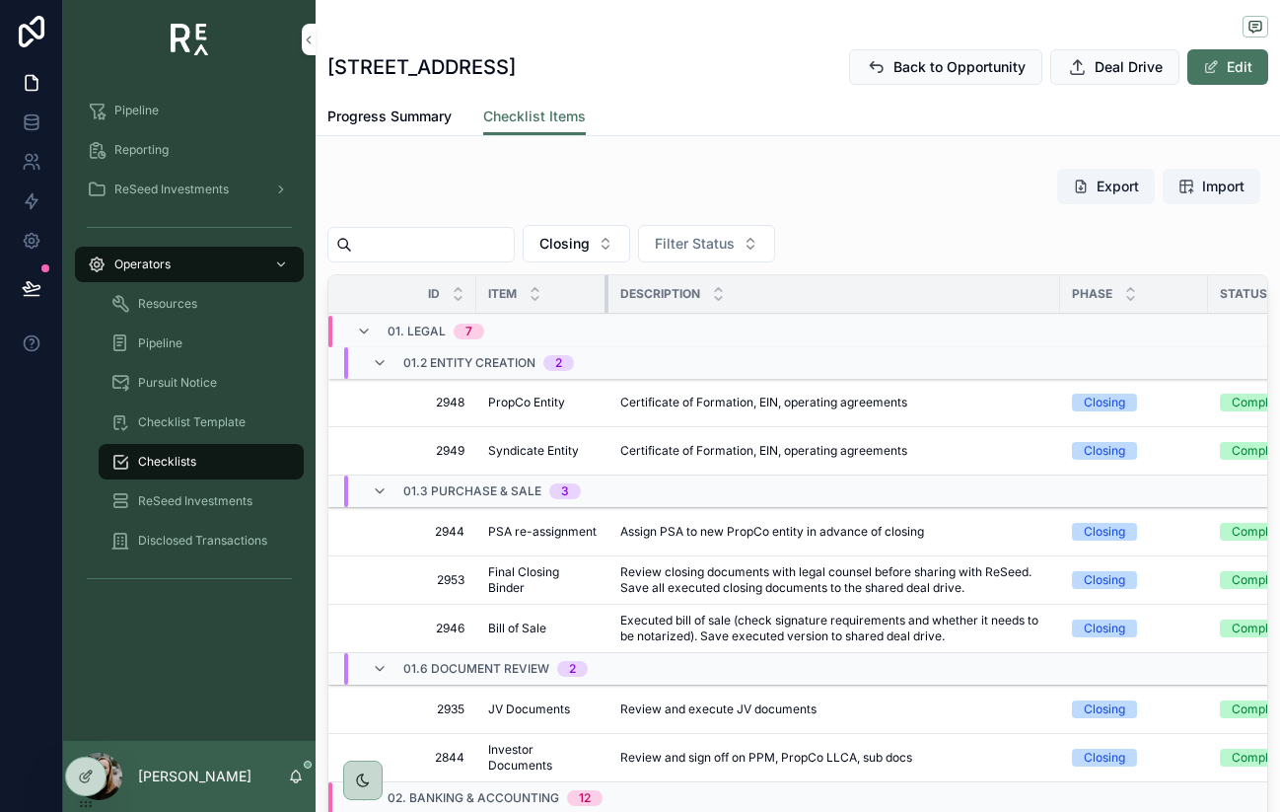
drag, startPoint x: 685, startPoint y: 298, endPoint x: 606, endPoint y: 295, distance: 78.9
click at [606, 295] on div "scrollable content" at bounding box center [609, 293] width 8 height 37
click at [1054, 292] on div "Description" at bounding box center [834, 293] width 452 height 37
click at [1067, 293] on div "Phase" at bounding box center [1134, 293] width 148 height 37
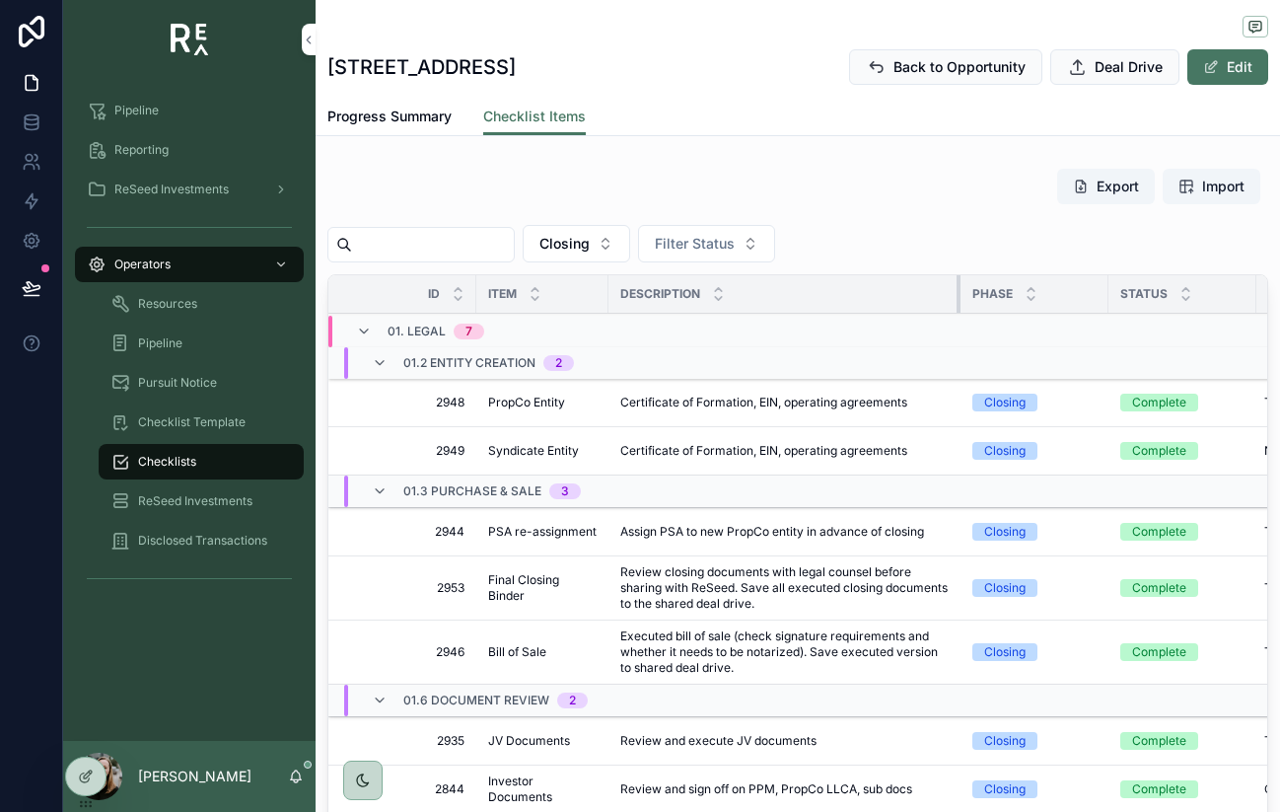
drag, startPoint x: 1056, startPoint y: 292, endPoint x: 957, endPoint y: 289, distance: 99.6
click at [957, 289] on div "scrollable content" at bounding box center [961, 293] width 8 height 37
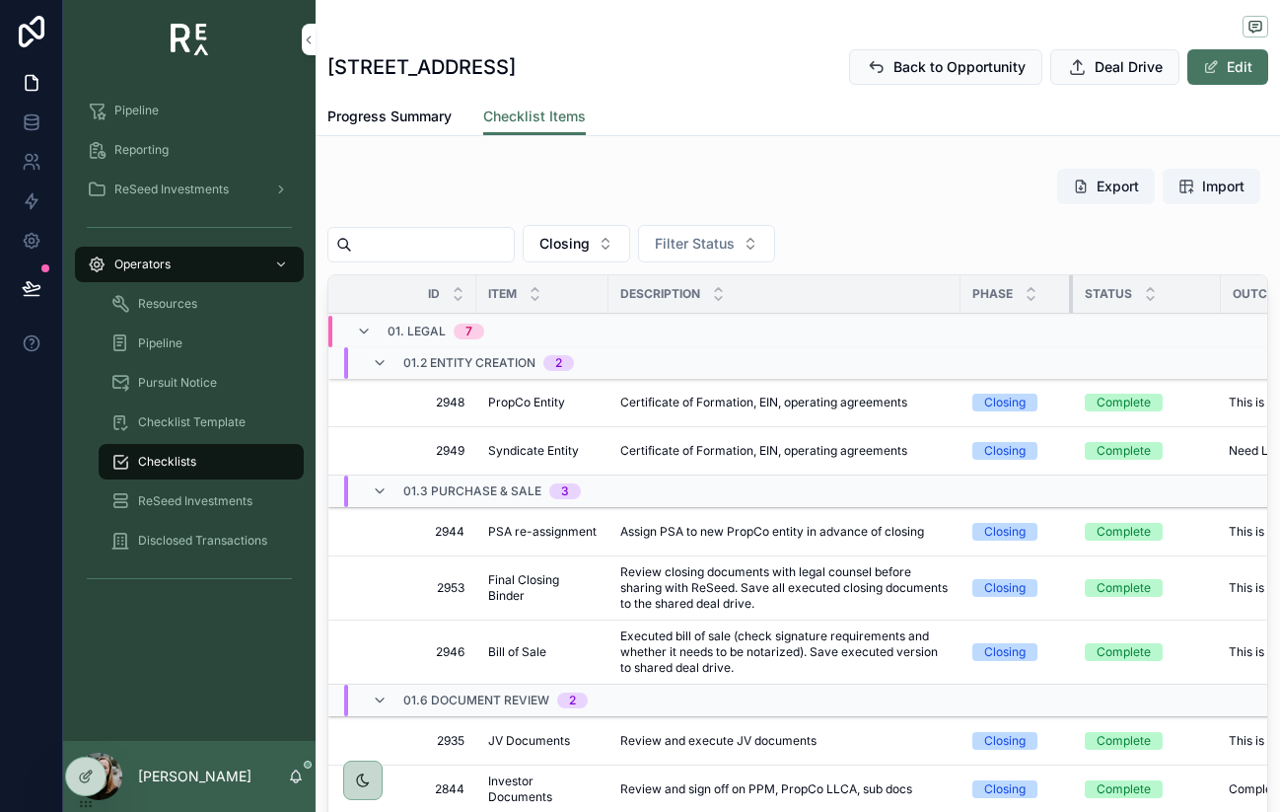
drag, startPoint x: 1105, startPoint y: 300, endPoint x: 1070, endPoint y: 300, distance: 35.5
click at [1069, 300] on div "scrollable content" at bounding box center [1073, 293] width 8 height 37
drag, startPoint x: 1218, startPoint y: 295, endPoint x: 1186, endPoint y: 296, distance: 31.6
click at [1186, 296] on div "scrollable content" at bounding box center [1188, 293] width 8 height 37
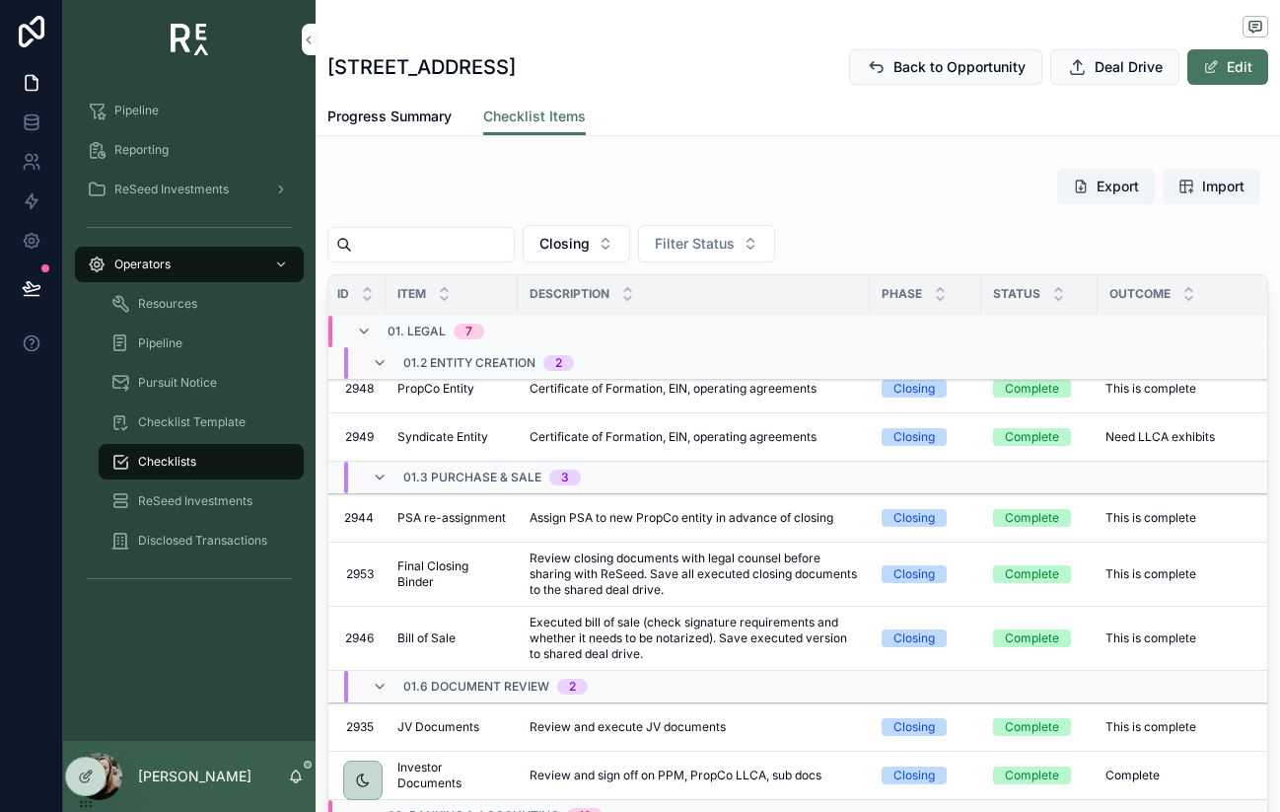
scroll to position [0, 91]
